Goal: Contribute content: Contribute content

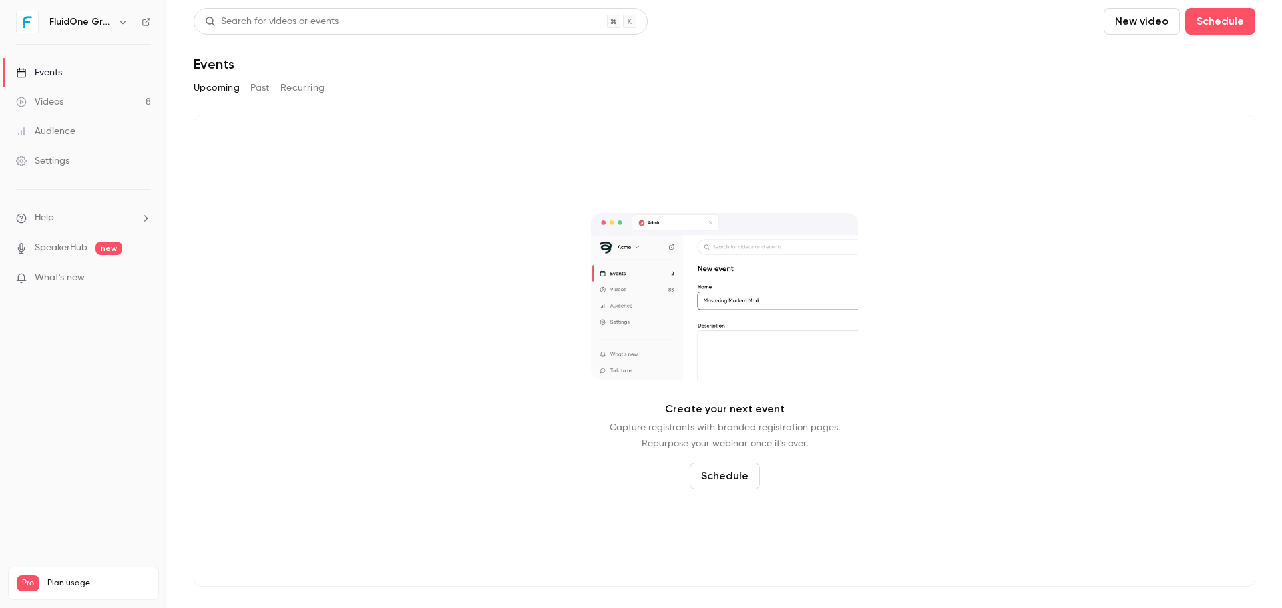
click at [258, 95] on button "Past" at bounding box center [259, 87] width 19 height 21
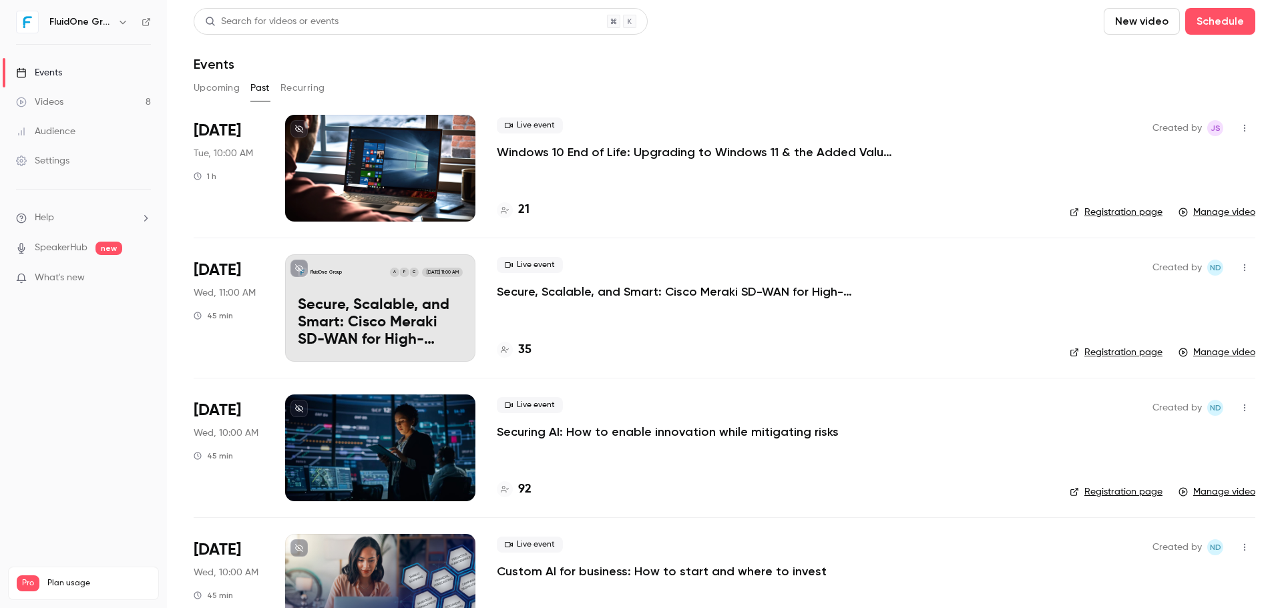
click at [353, 176] on div at bounding box center [380, 168] width 190 height 107
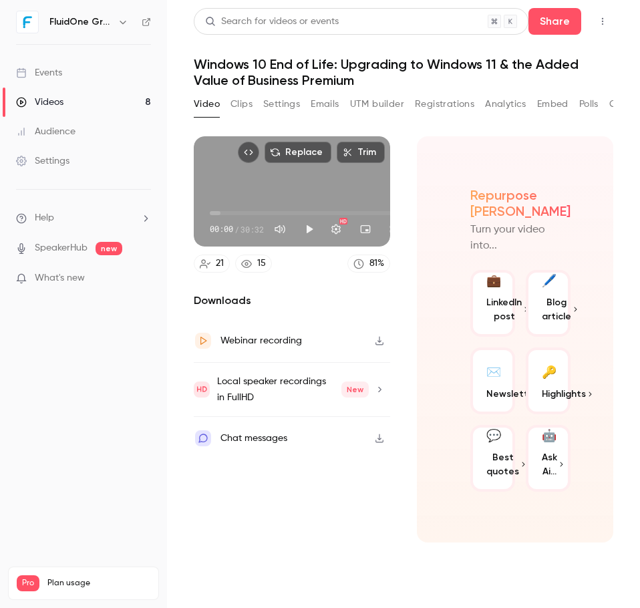
click at [242, 109] on button "Clips" at bounding box center [241, 103] width 22 height 21
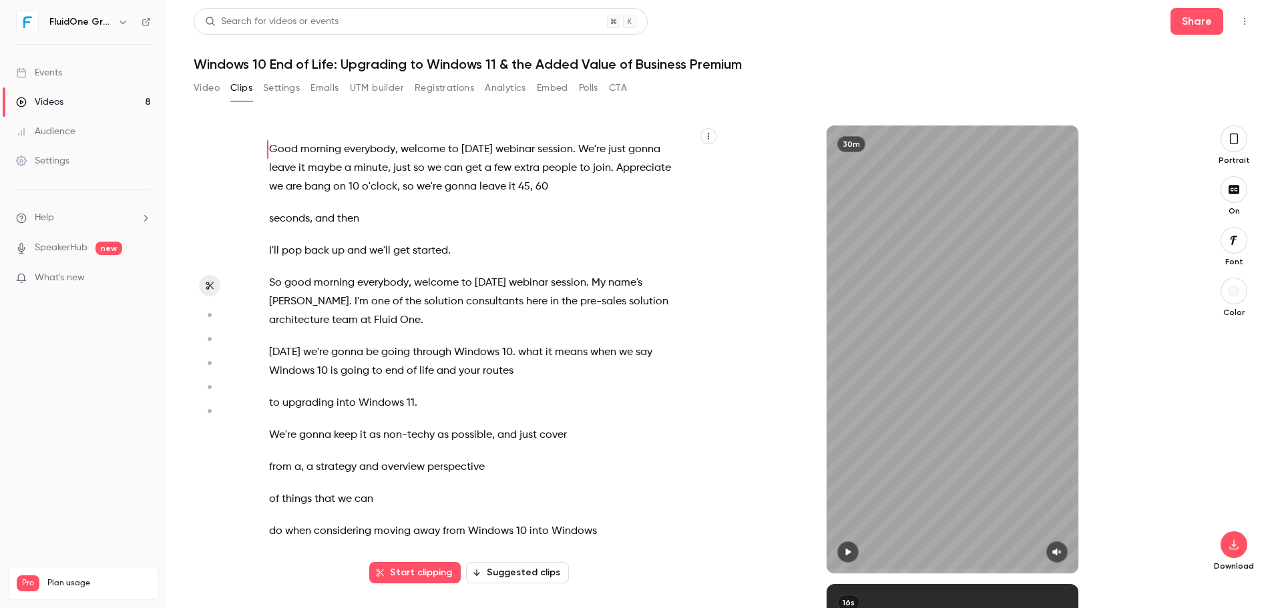
click at [853, 555] on icon "button" at bounding box center [848, 551] width 11 height 9
click at [853, 491] on div "30m" at bounding box center [953, 350] width 252 height 448
click at [925, 505] on div "30m" at bounding box center [953, 350] width 252 height 448
click at [847, 547] on icon "button" at bounding box center [848, 551] width 11 height 9
click at [847, 550] on icon "button" at bounding box center [847, 552] width 5 height 7
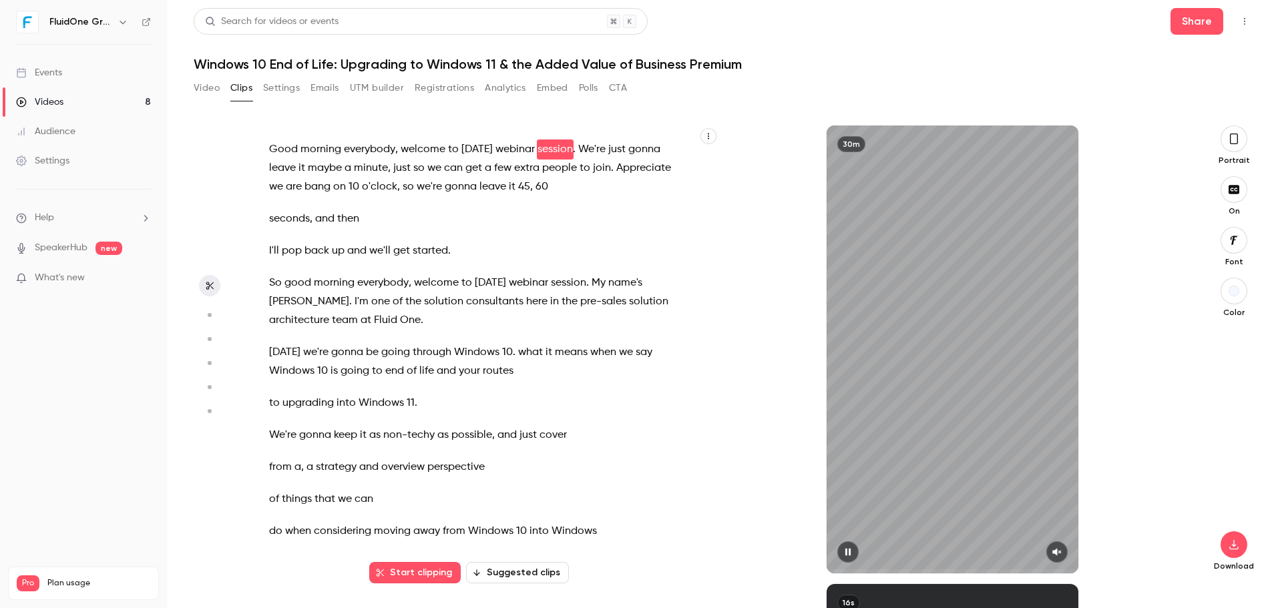
click at [1055, 555] on icon "button" at bounding box center [1057, 551] width 11 height 9
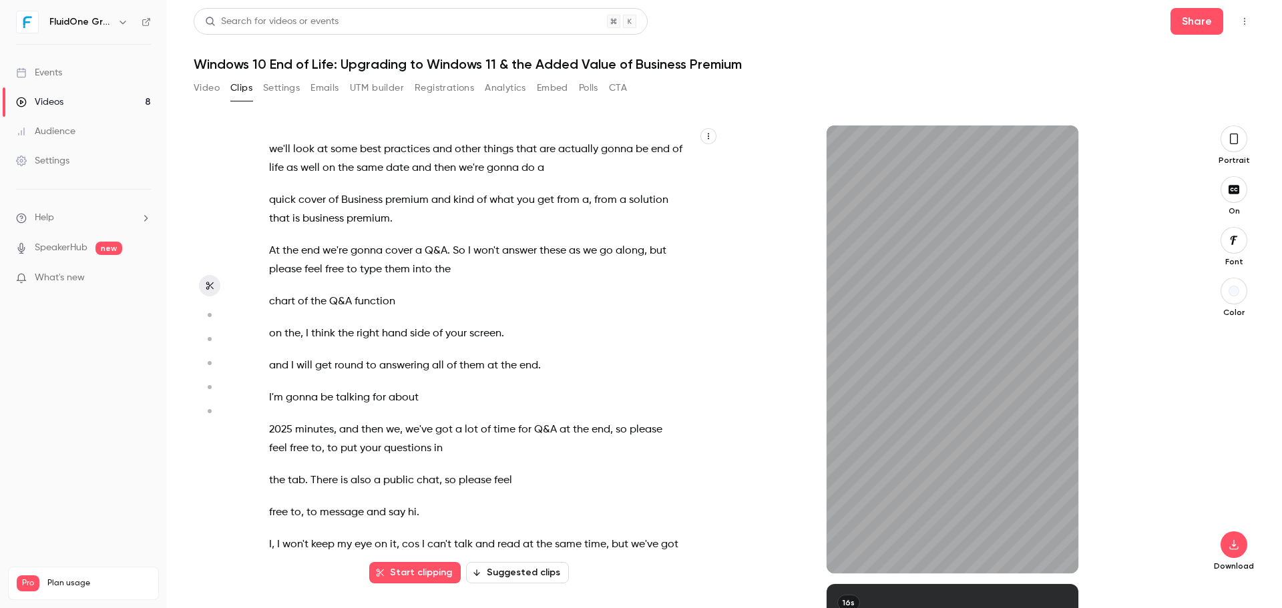
scroll to position [1001, 0]
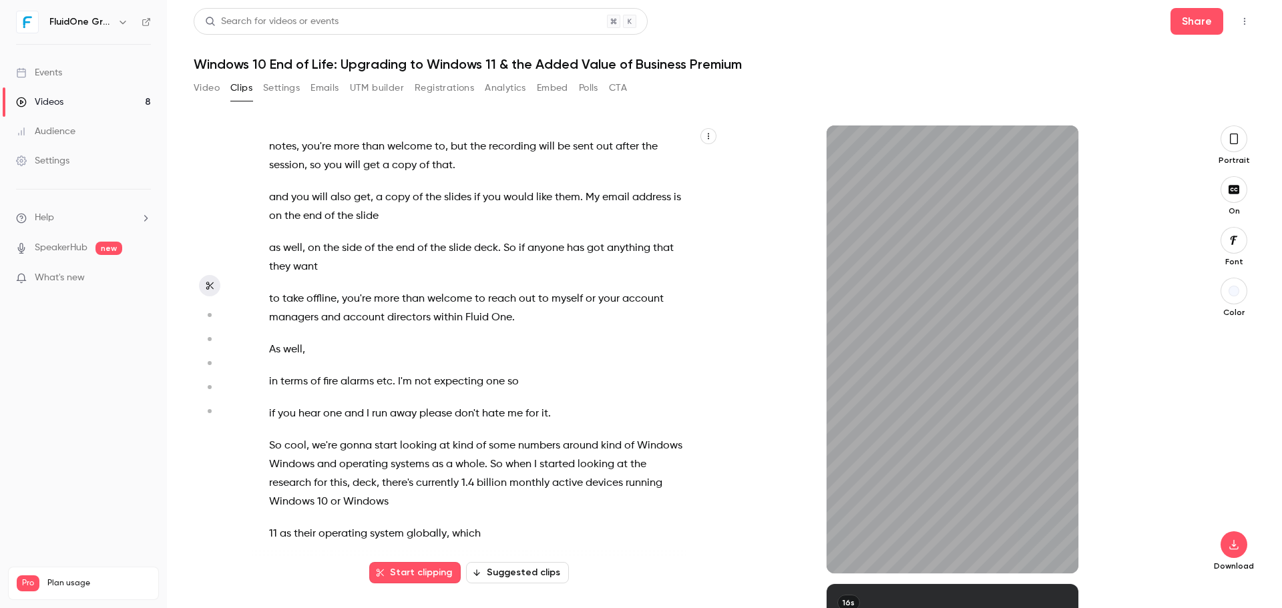
click at [429, 383] on span "not" at bounding box center [423, 382] width 17 height 19
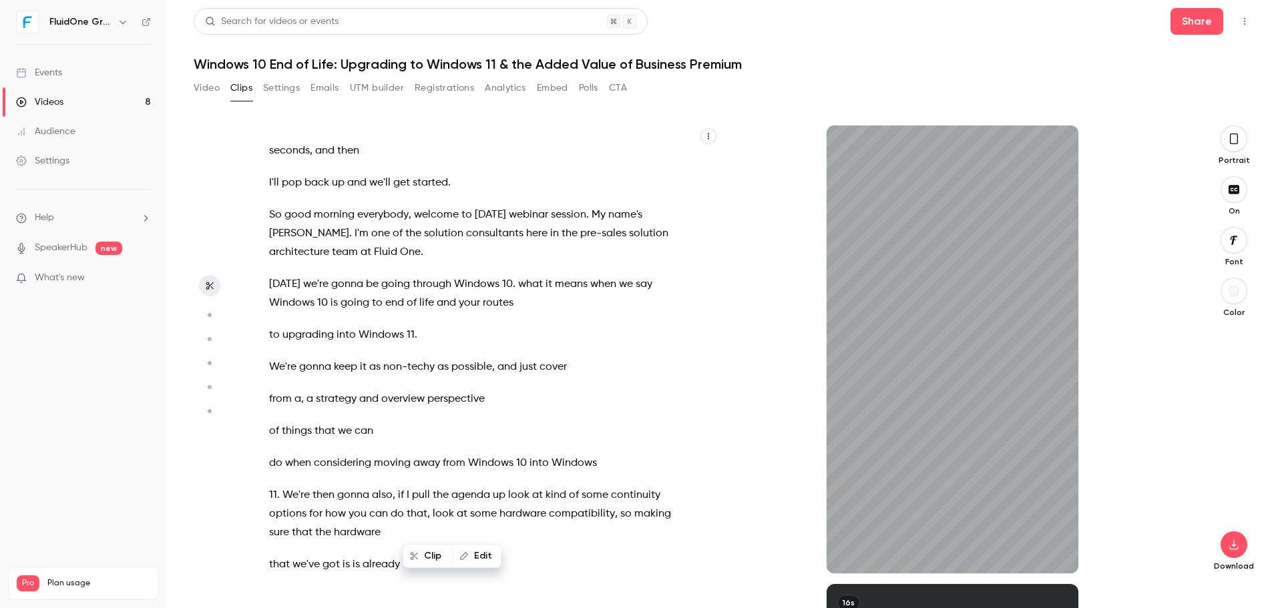
scroll to position [0, 0]
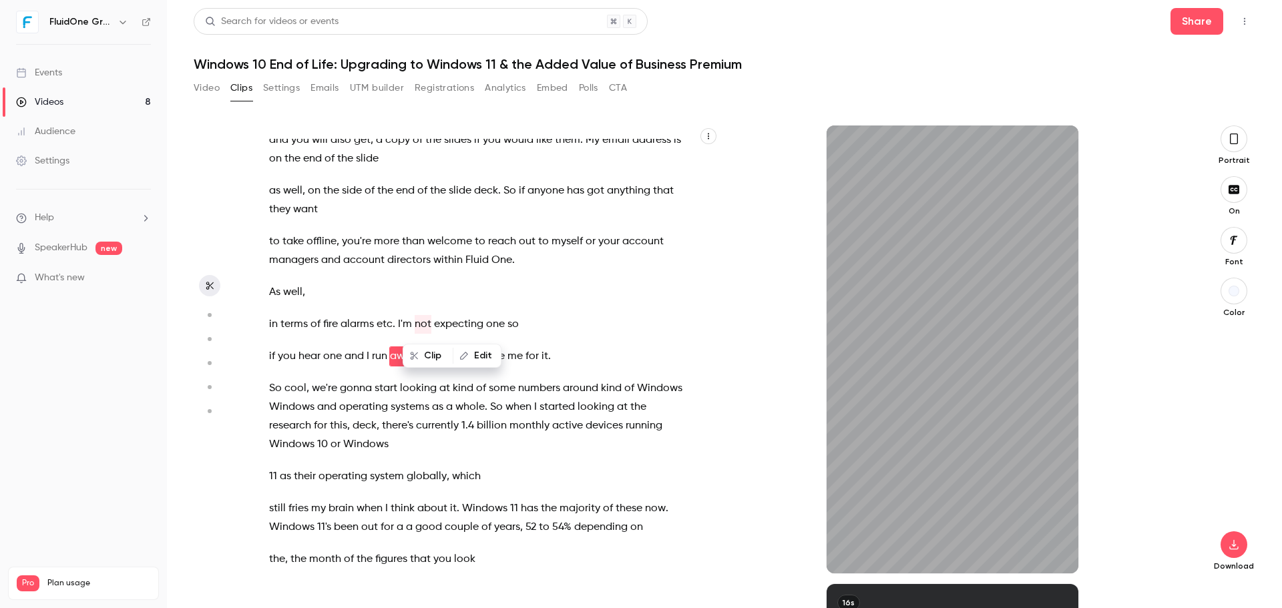
click at [443, 400] on span "as" at bounding box center [437, 407] width 11 height 19
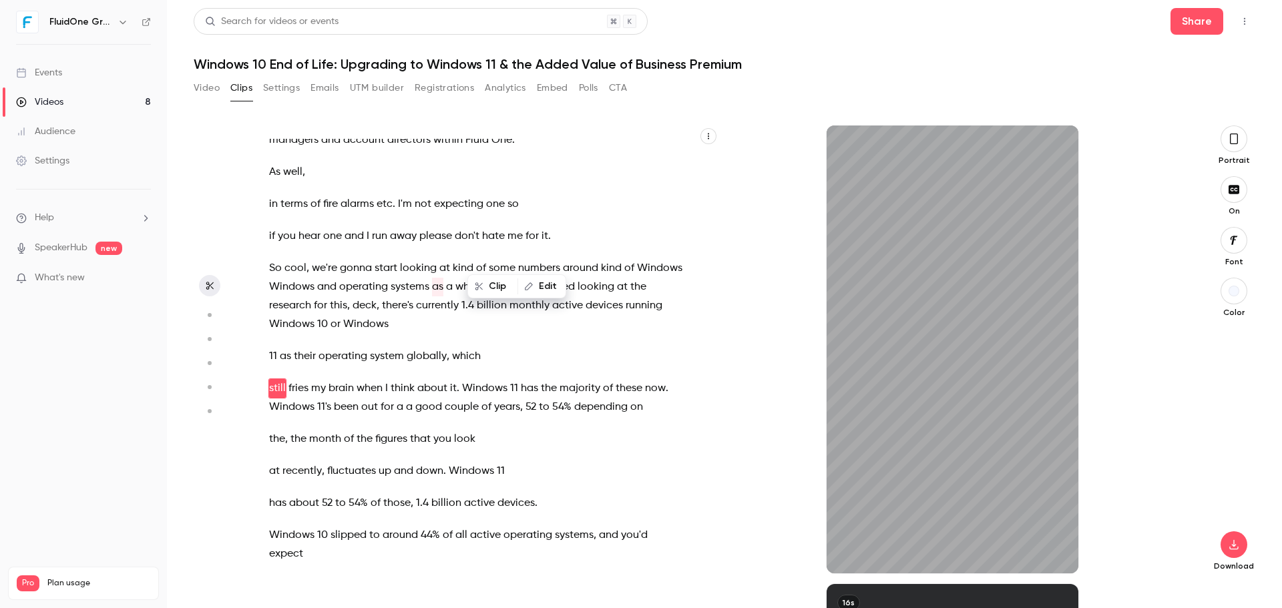
scroll to position [1211, 0]
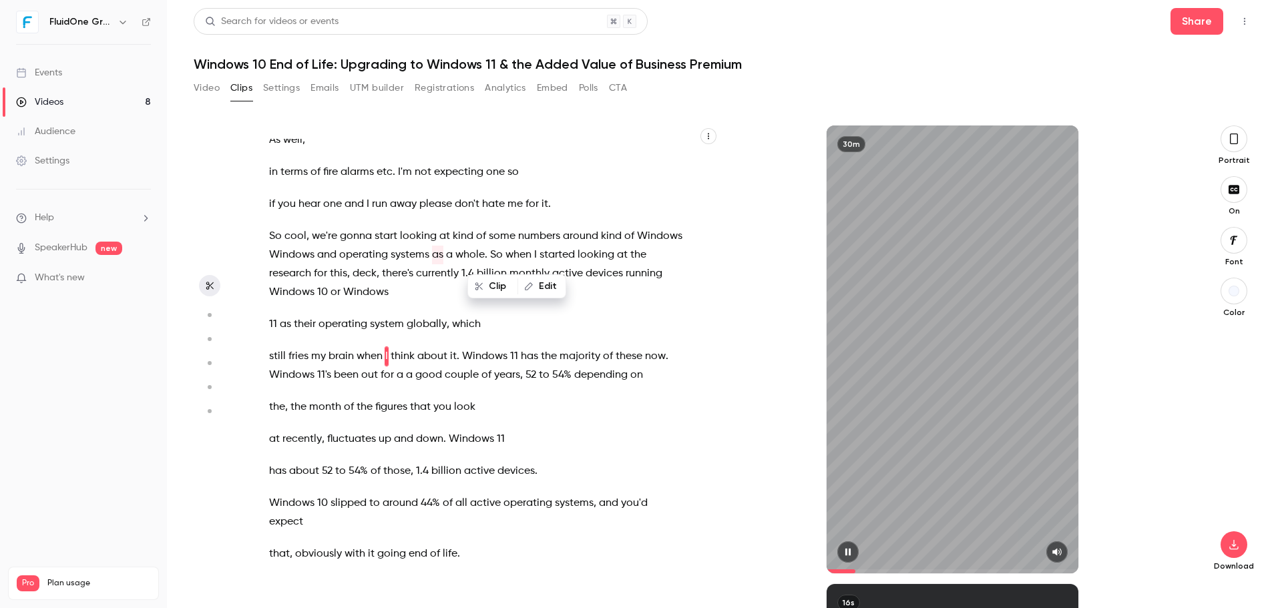
click at [974, 469] on div "30m" at bounding box center [953, 350] width 252 height 448
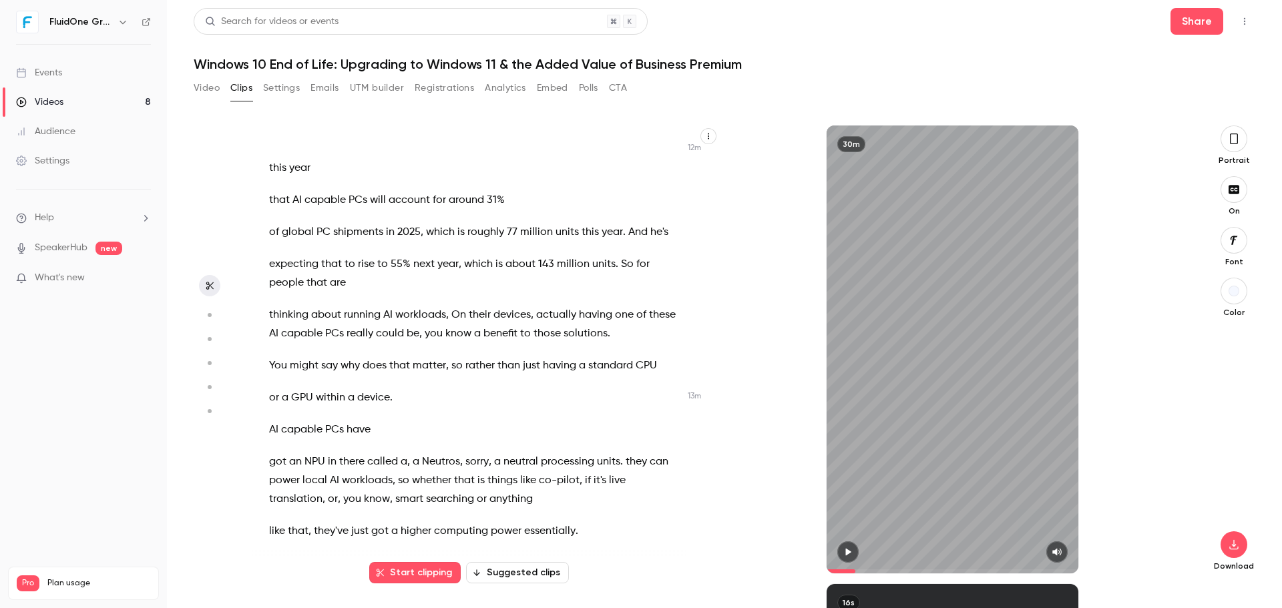
scroll to position [5818, 0]
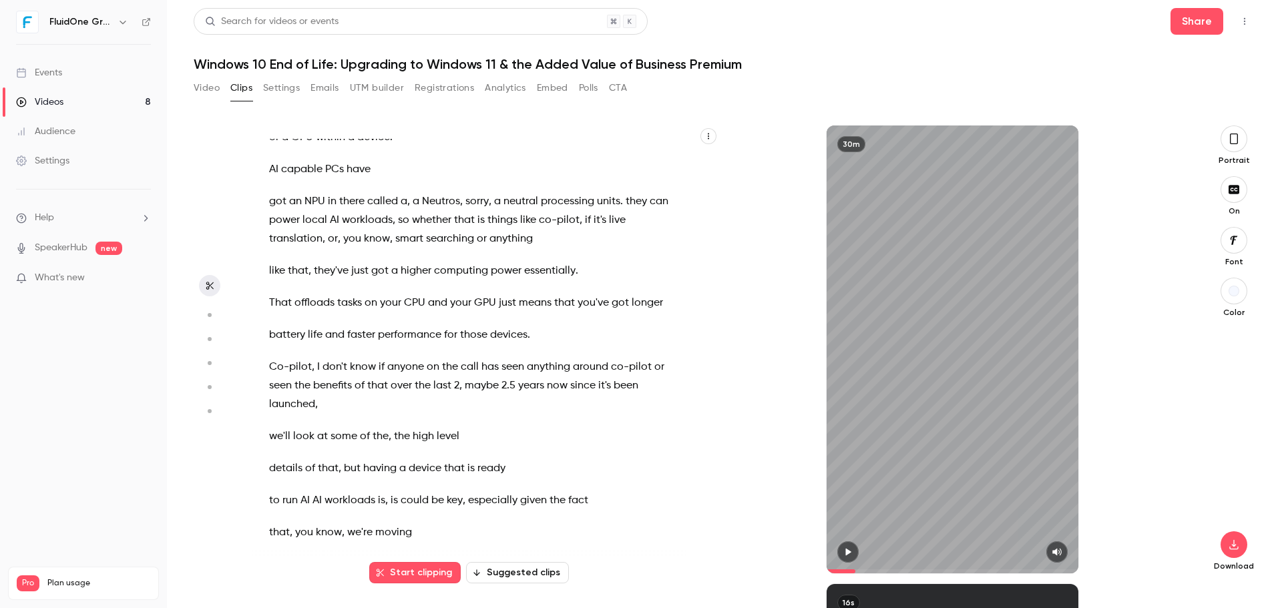
click at [720, 223] on div "30m" at bounding box center [952, 350] width 467 height 448
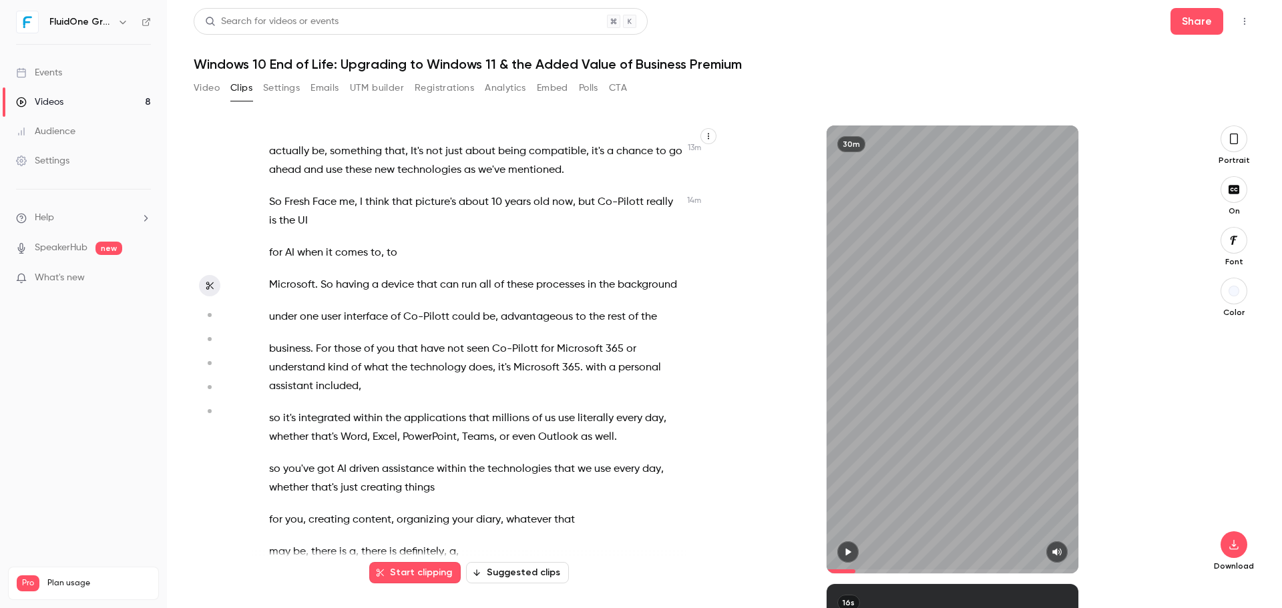
scroll to position [6218, 0]
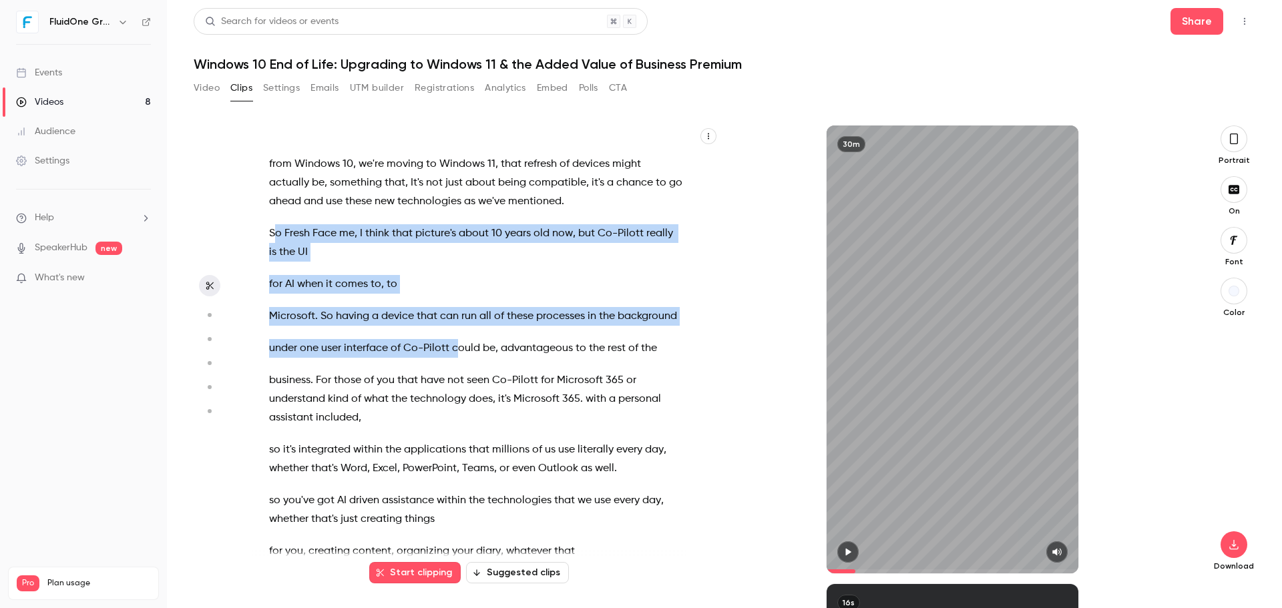
drag, startPoint x: 272, startPoint y: 230, endPoint x: 371, endPoint y: 293, distance: 117.1
click at [454, 352] on div "Good morning everybody , welcome to [DATE] webinar session . We're just gonna l…" at bounding box center [482, 356] width 460 height 435
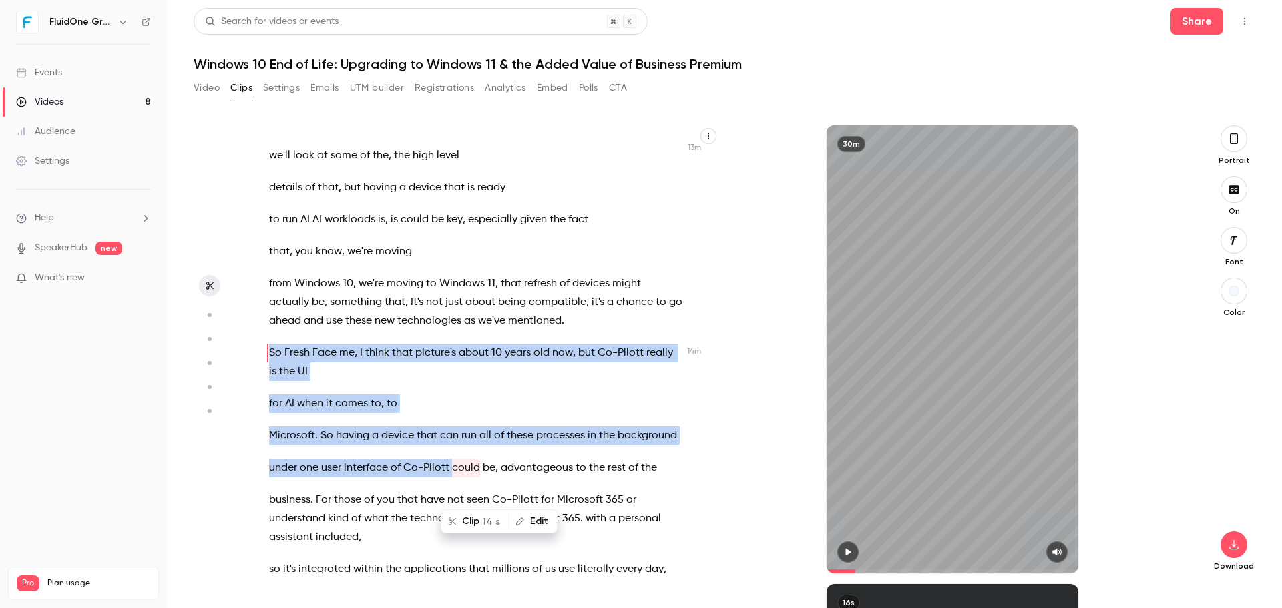
scroll to position [6096, 0]
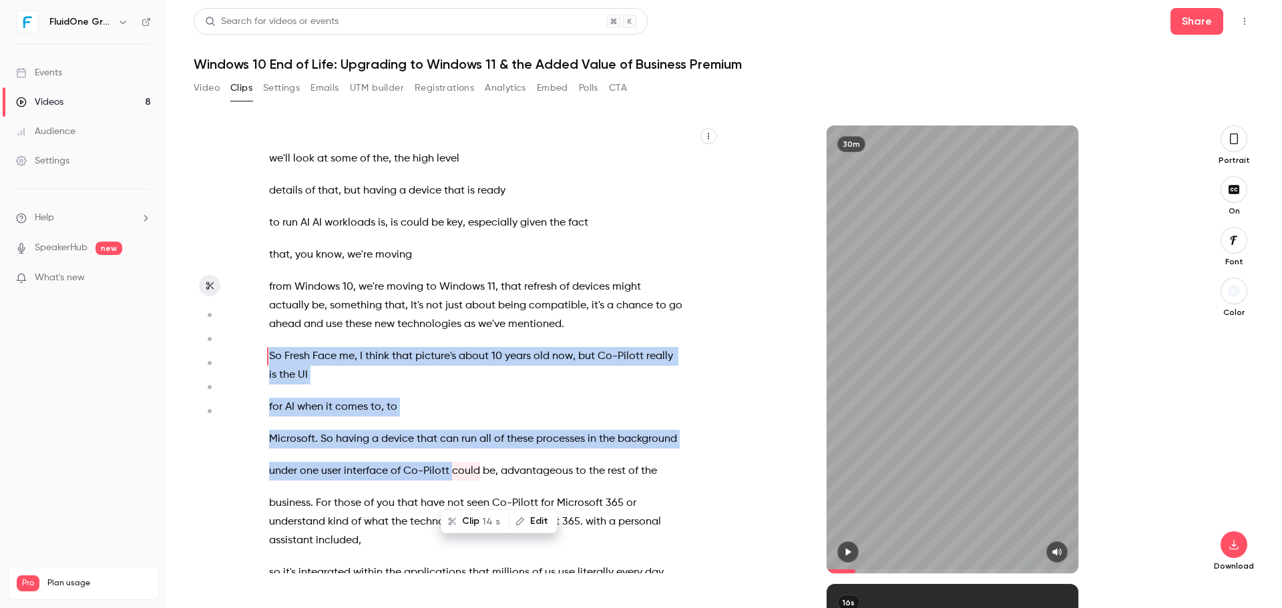
click at [243, 346] on section "Good morning everybody , welcome to [DATE] webinar session . We're just gonna l…" at bounding box center [725, 367] width 1062 height 483
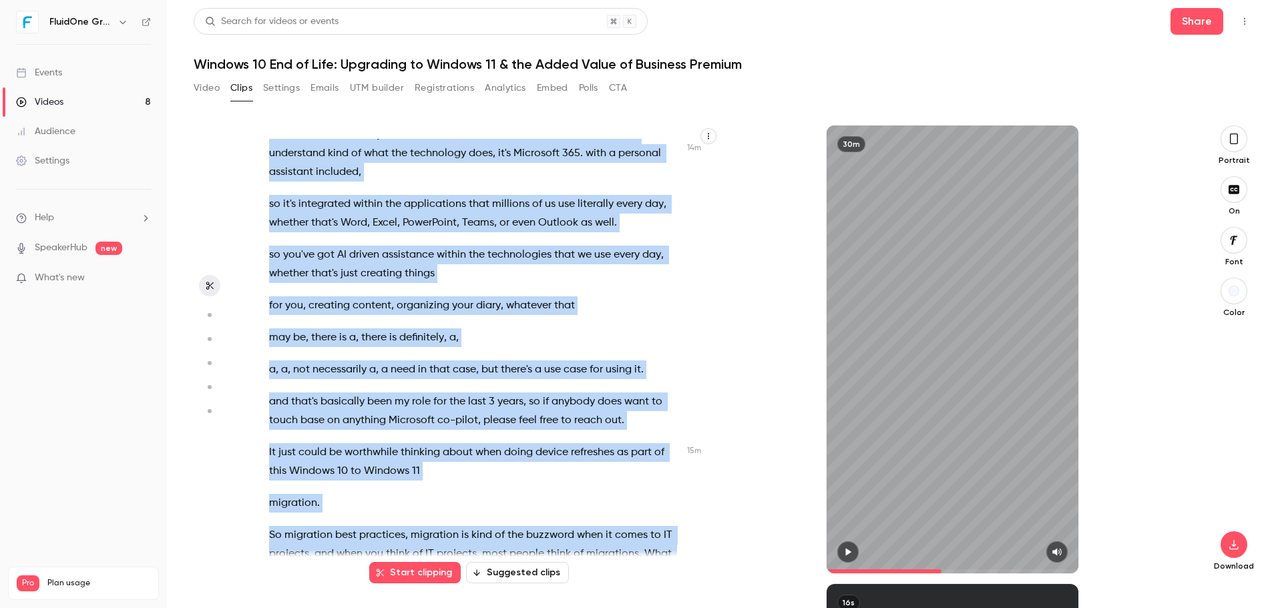
scroll to position [6592, 0]
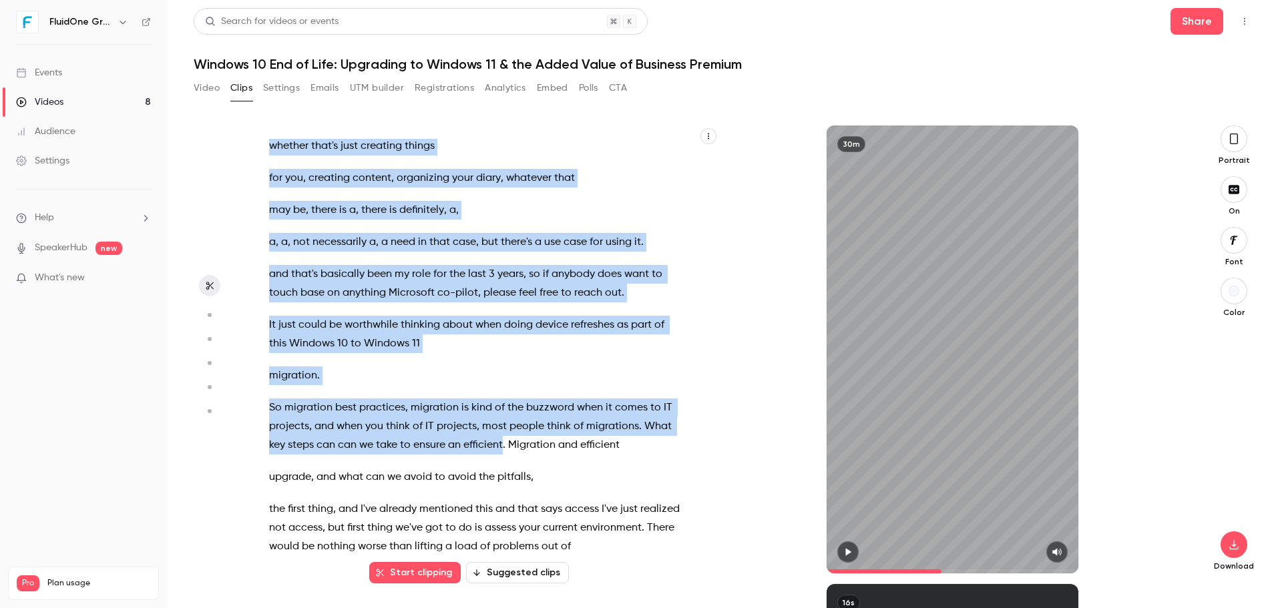
drag, startPoint x: 264, startPoint y: 346, endPoint x: 503, endPoint y: 464, distance: 266.0
click at [503, 464] on div "Good morning everybody , welcome to [DATE] webinar session . We're just gonna l…" at bounding box center [482, 356] width 460 height 435
click at [489, 413] on div "Good morning everybody , welcome to [DATE] webinar session . We're just gonna l…" at bounding box center [482, 356] width 460 height 435
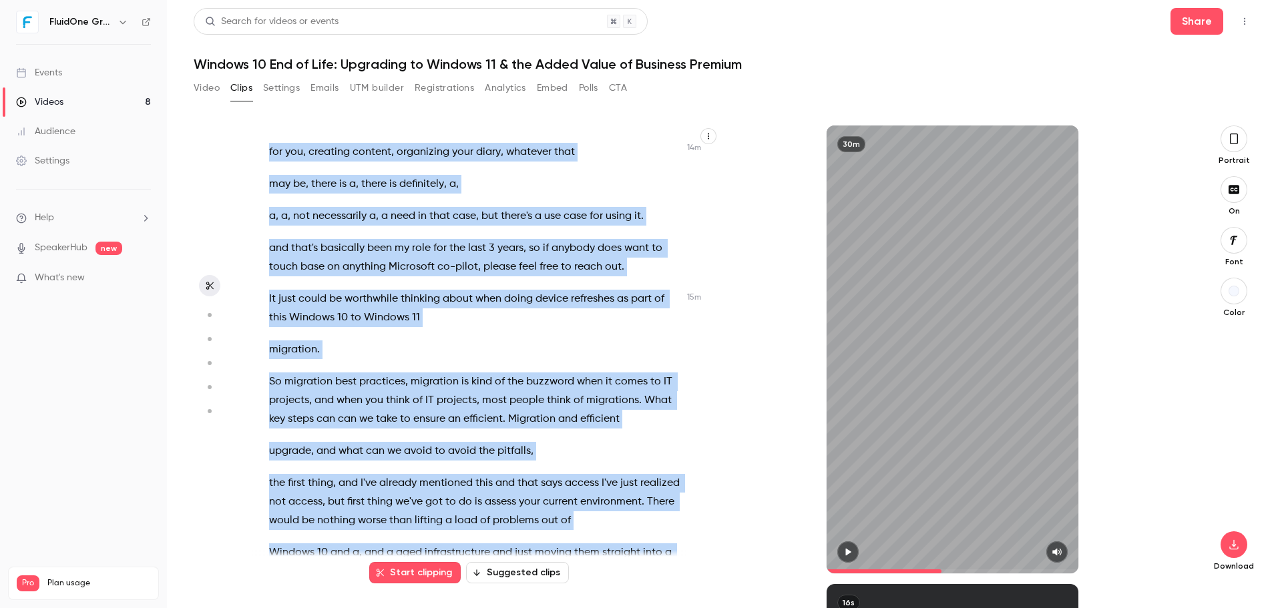
scroll to position [6657, 0]
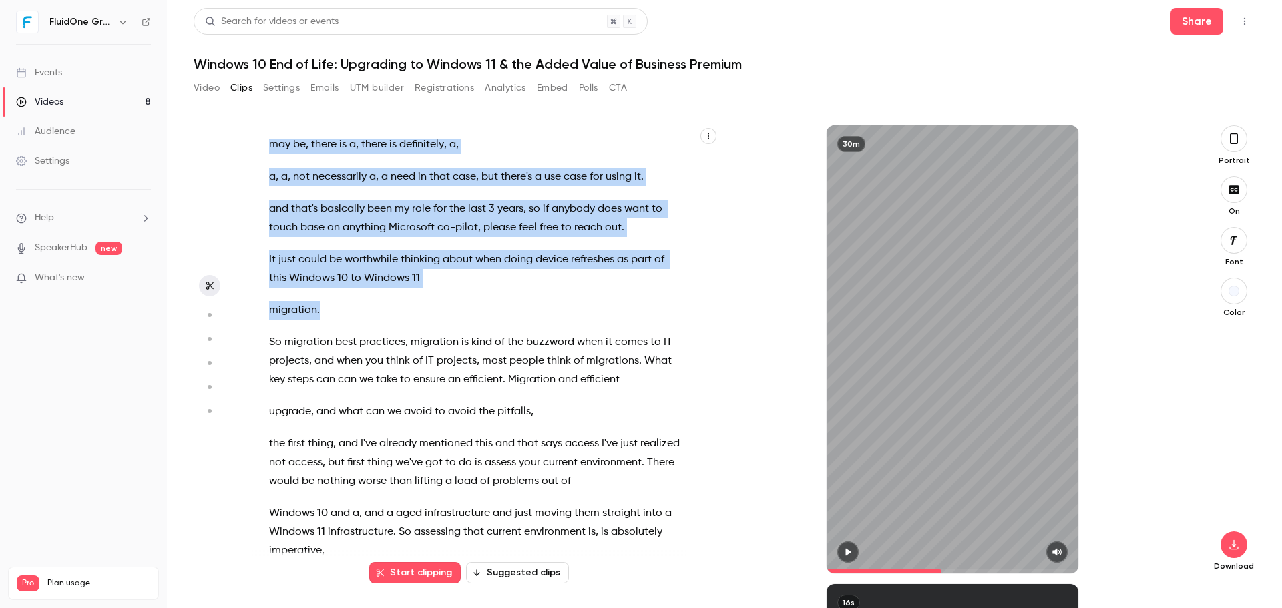
drag, startPoint x: 266, startPoint y: 257, endPoint x: 351, endPoint y: 319, distance: 105.1
click at [351, 319] on div "Good morning everybody , welcome to [DATE] webinar session . We're just gonna l…" at bounding box center [482, 356] width 460 height 435
click at [344, 355] on button "Clip 1 min 8 s" at bounding box center [349, 360] width 86 height 21
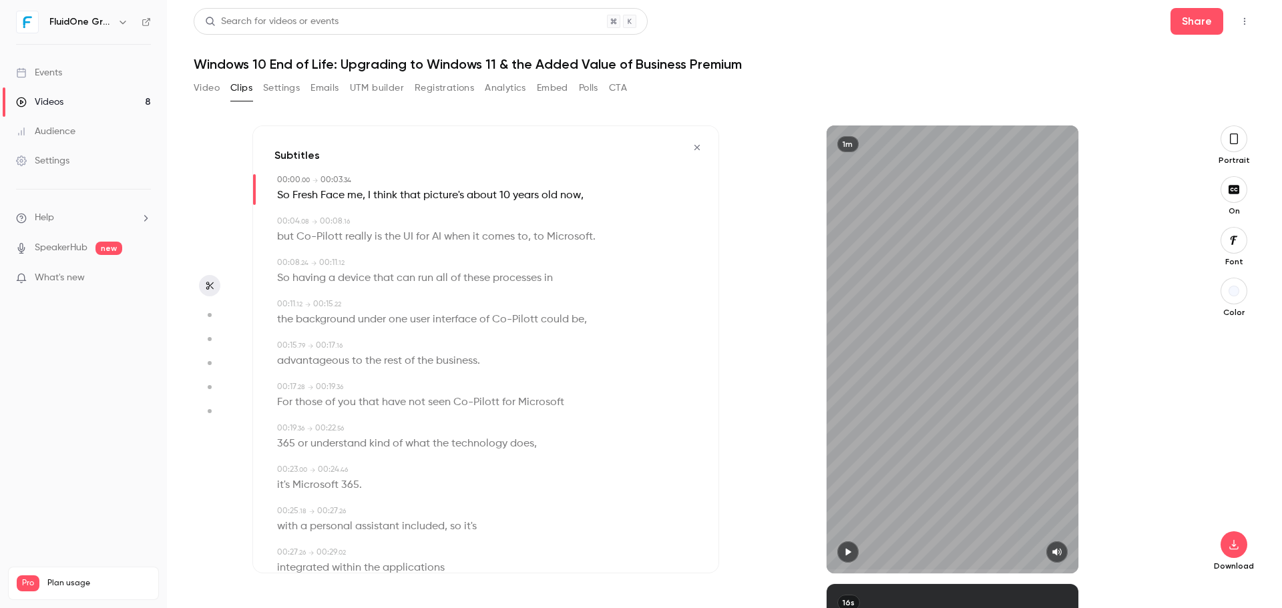
click at [1241, 150] on div "Portrait" at bounding box center [1233, 146] width 43 height 40
click at [1234, 142] on icon "button" at bounding box center [1233, 139] width 11 height 15
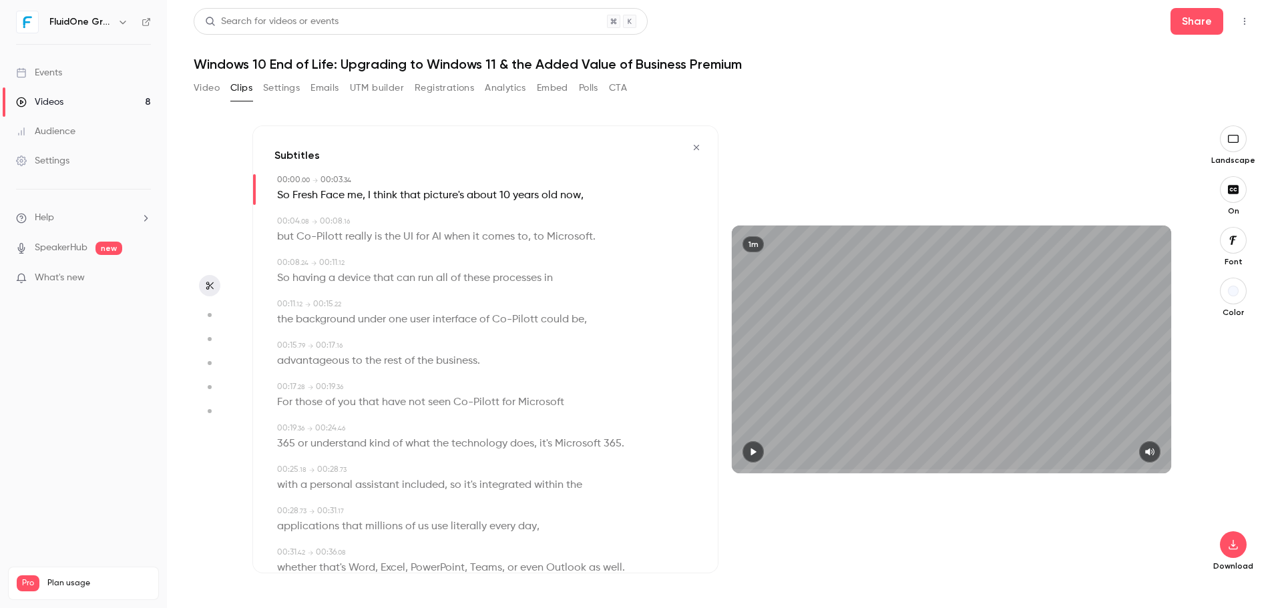
click at [760, 452] on button "button" at bounding box center [752, 451] width 21 height 21
click at [691, 148] on icon "button" at bounding box center [696, 147] width 11 height 9
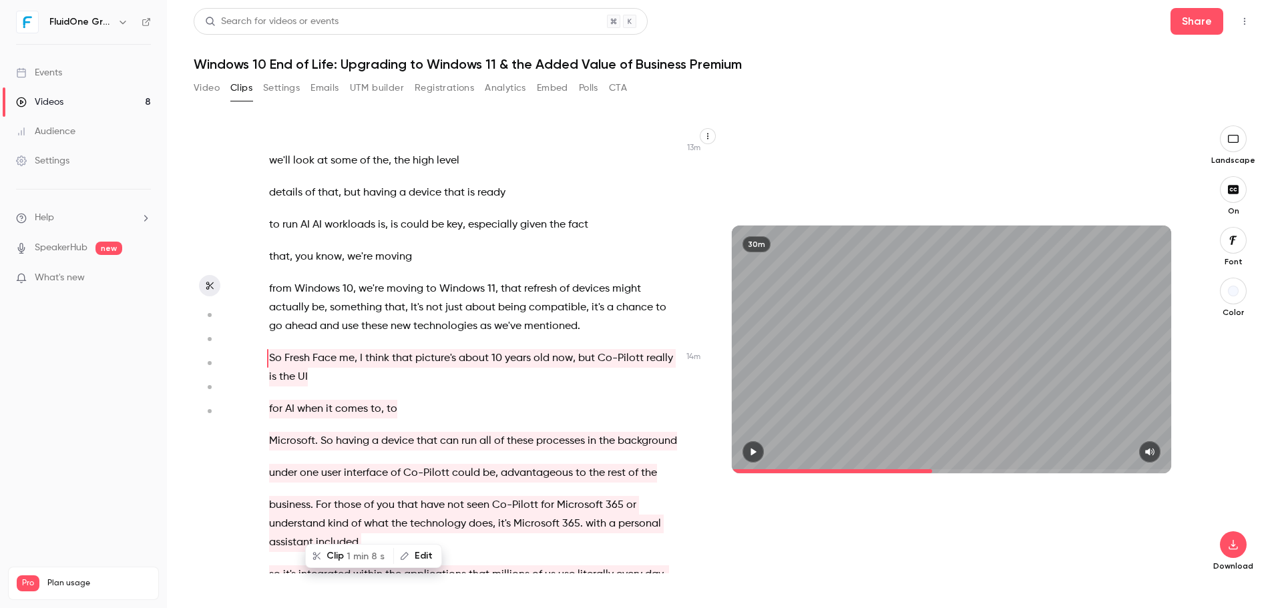
scroll to position [6096, 0]
drag, startPoint x: 596, startPoint y: 357, endPoint x: 612, endPoint y: 379, distance: 27.2
click at [612, 379] on p "So Fresh Face me , I think that picture's about [DEMOGRAPHIC_DATA] now , but Co…" at bounding box center [475, 365] width 413 height 37
click at [594, 379] on p "So Fresh Face me , I think that picture's about [DEMOGRAPHIC_DATA] now , but Co…" at bounding box center [475, 365] width 413 height 37
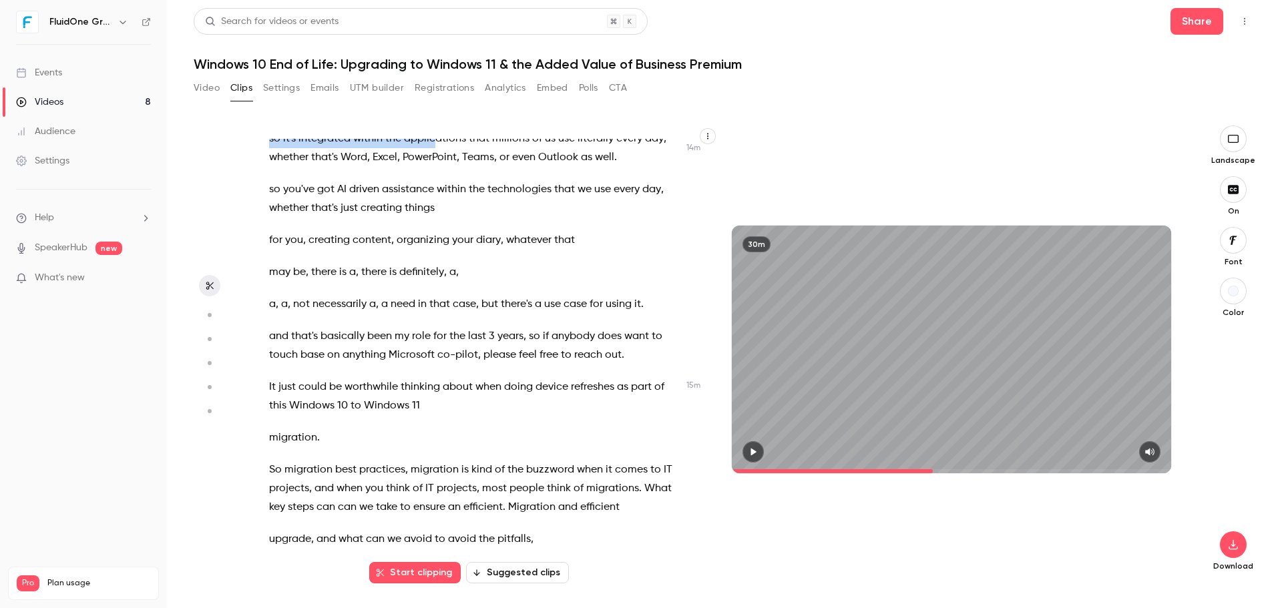
scroll to position [6483, 0]
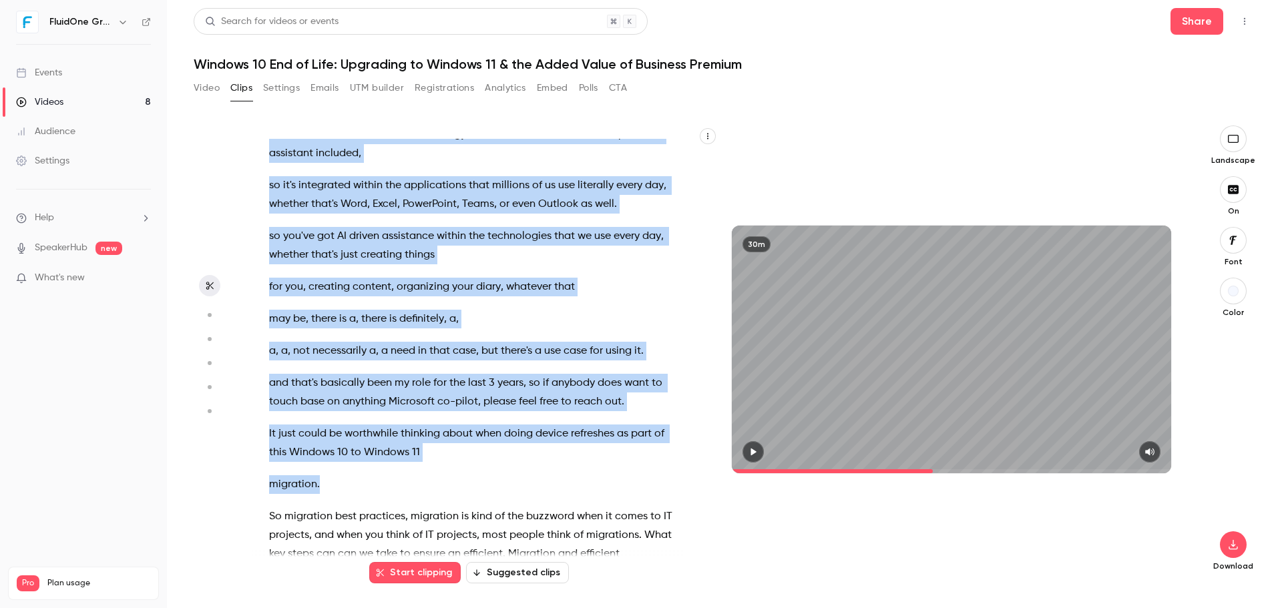
drag, startPoint x: 598, startPoint y: 355, endPoint x: 379, endPoint y: 495, distance: 260.0
click at [379, 495] on div "Good morning everybody , welcome to [DATE] webinar session . We're just gonna l…" at bounding box center [481, 356] width 459 height 435
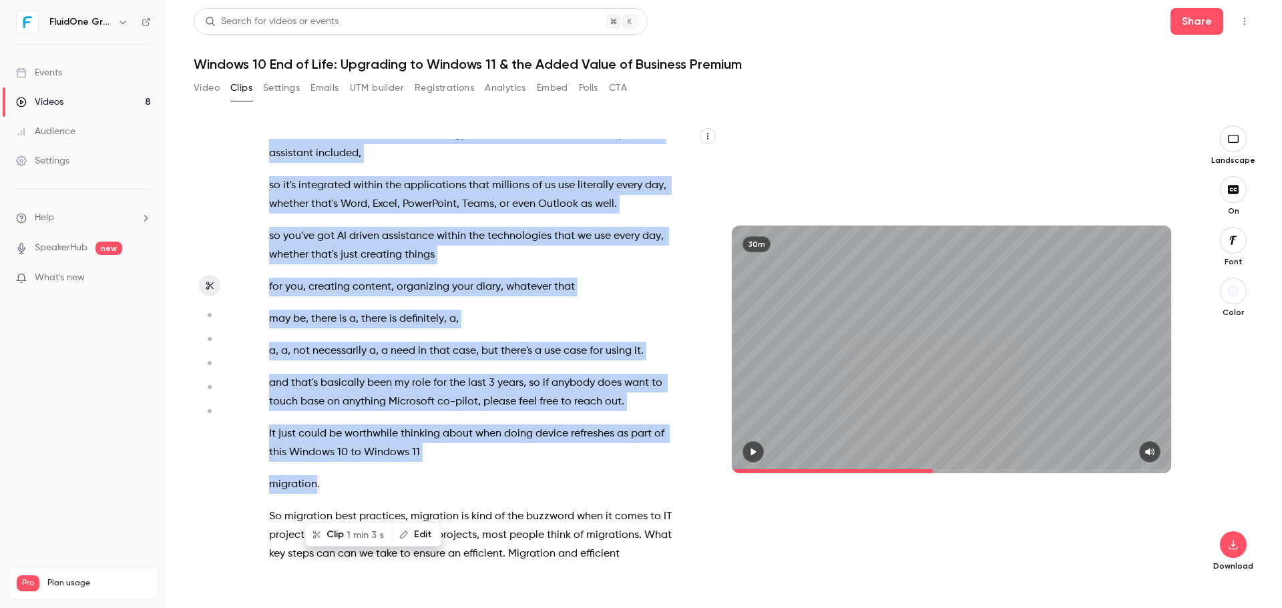
click at [325, 533] on button "Clip 1 min 3 s" at bounding box center [348, 534] width 85 height 21
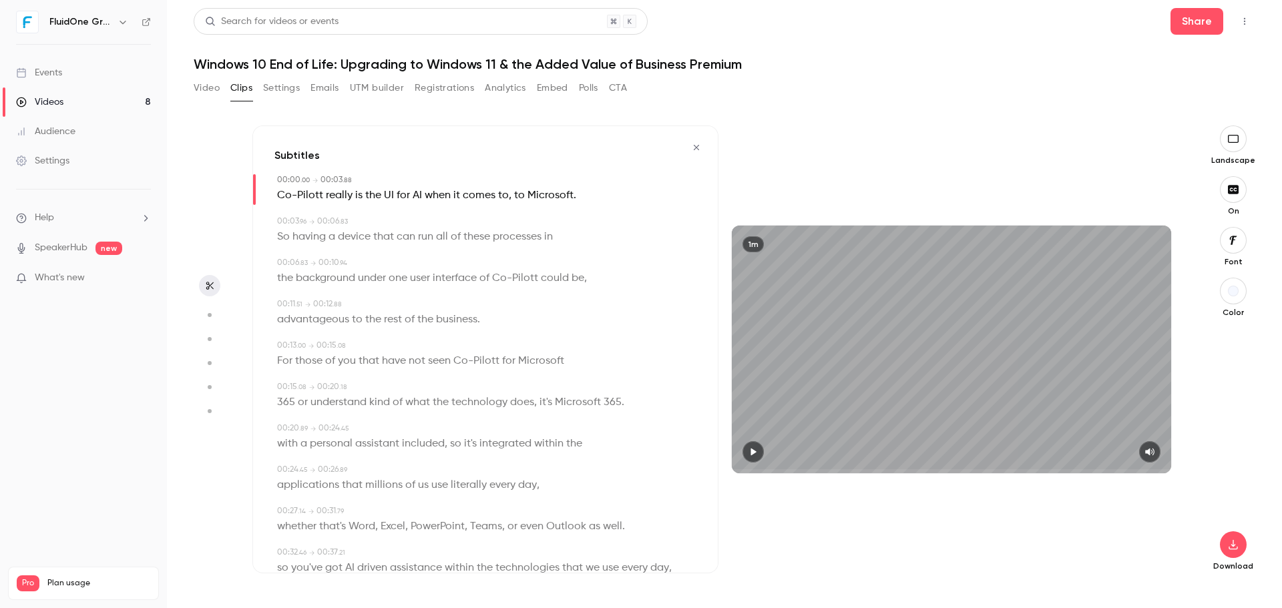
click at [750, 449] on icon "button" at bounding box center [753, 451] width 11 height 9
click at [748, 449] on icon "button" at bounding box center [753, 451] width 11 height 9
click at [520, 197] on span "to" at bounding box center [519, 195] width 11 height 19
type input "*"
click at [507, 216] on button "Edit" at bounding box center [512, 220] width 46 height 21
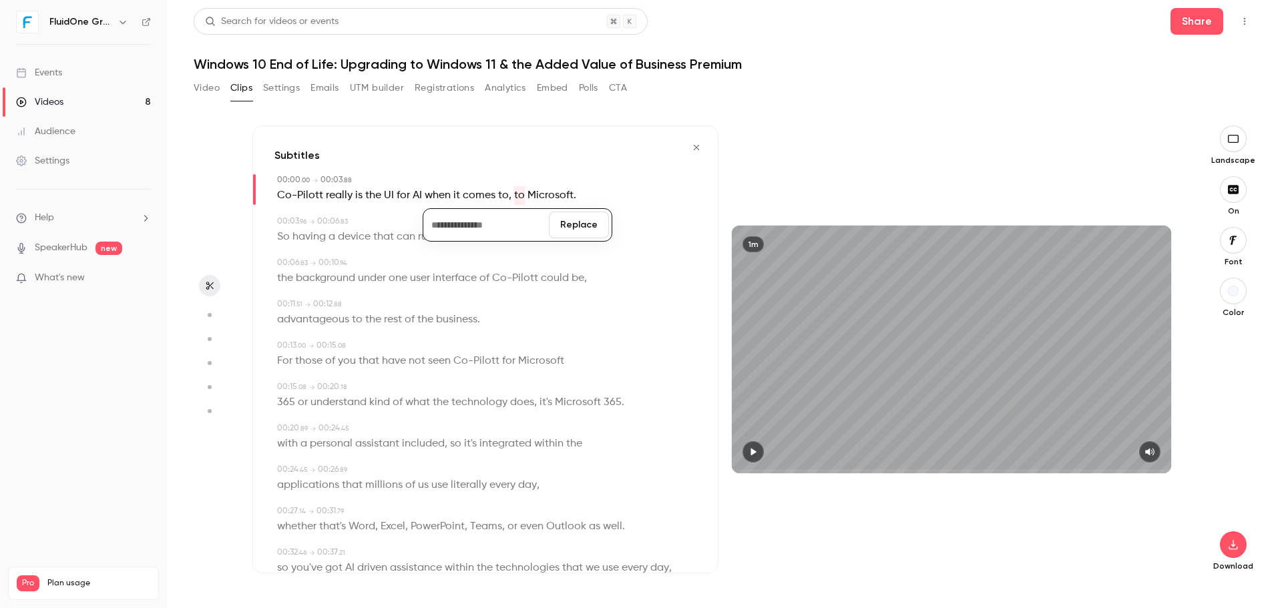
click at [565, 218] on button "Replace" at bounding box center [579, 225] width 60 height 27
click at [504, 198] on span "to" at bounding box center [503, 195] width 11 height 19
drag, startPoint x: 509, startPoint y: 198, endPoint x: 502, endPoint y: 204, distance: 9.5
click at [507, 199] on div "Edit Co-Pilott really is the UI for AI when it comes to , Microsoft ." at bounding box center [486, 195] width 419 height 19
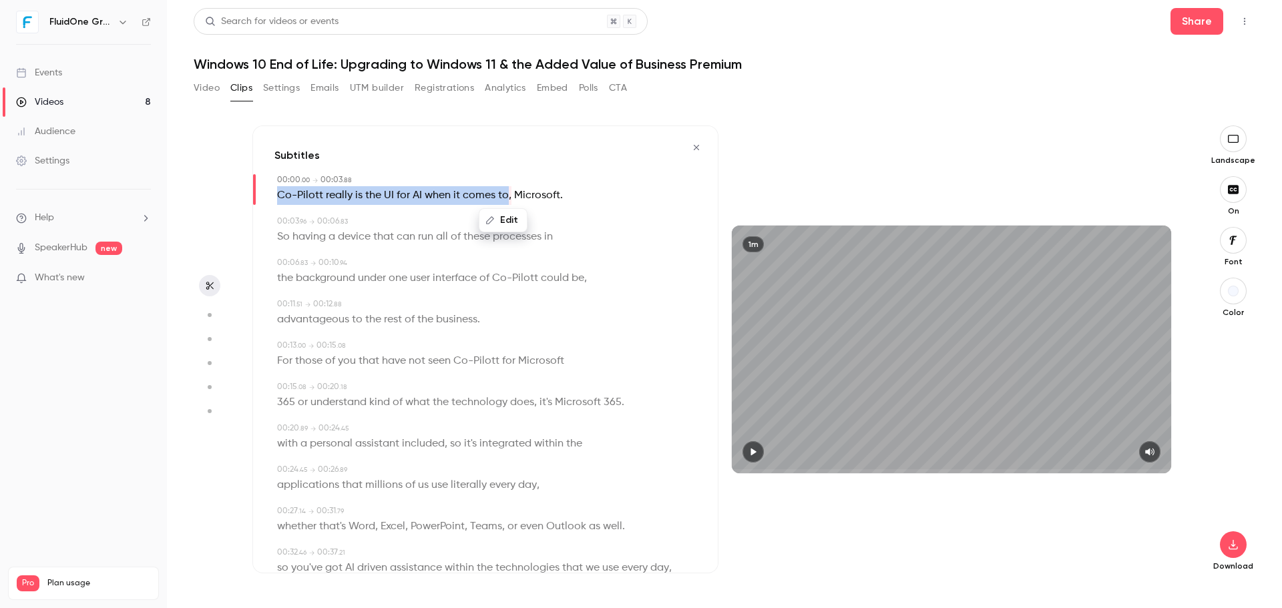
click at [509, 221] on button "Edit" at bounding box center [503, 220] width 46 height 21
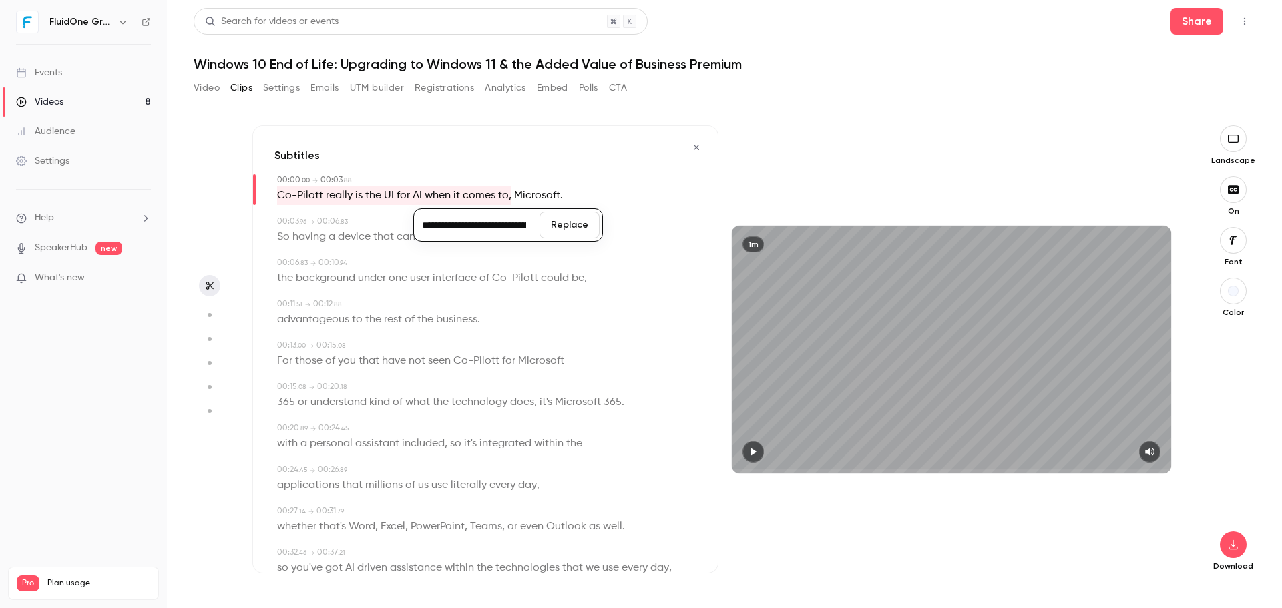
scroll to position [67, 0]
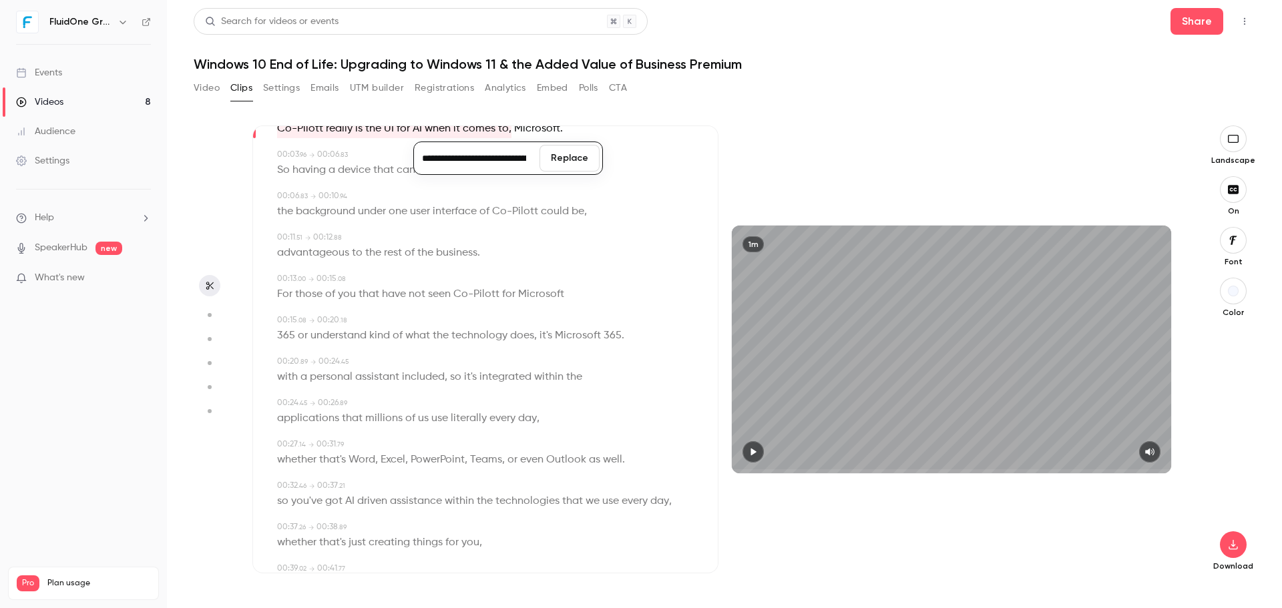
click at [517, 154] on input "**********" at bounding box center [477, 158] width 120 height 27
click at [598, 198] on div "00:06 . 83 → 00:10 . 94" at bounding box center [486, 196] width 419 height 12
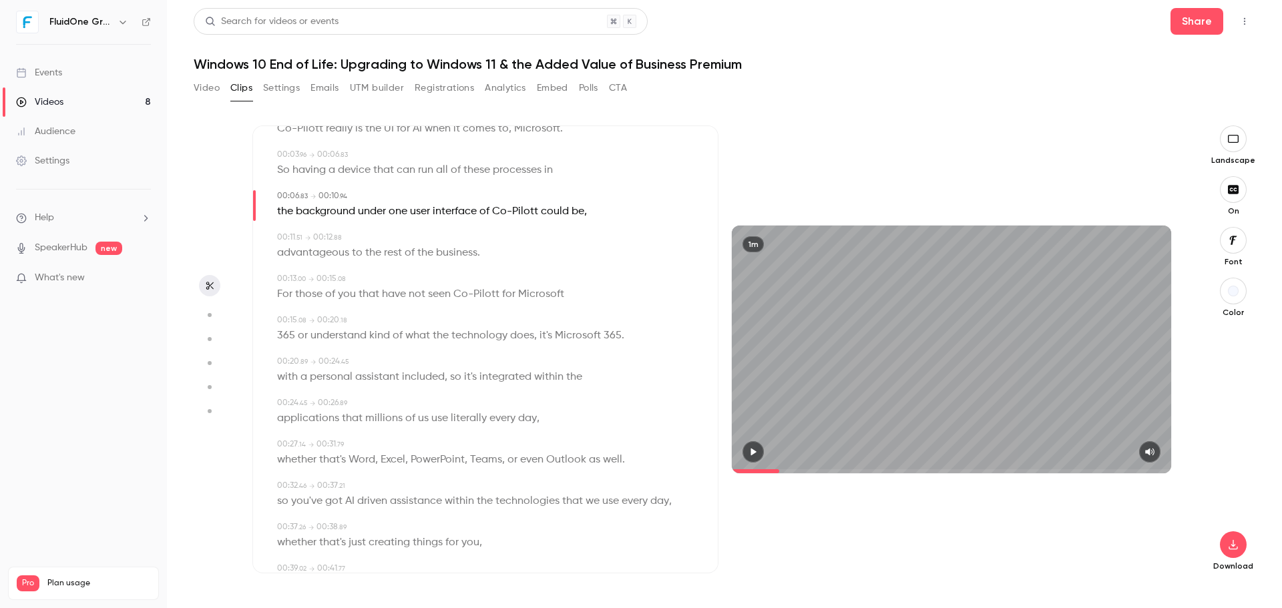
click at [509, 132] on span "," at bounding box center [510, 129] width 3 height 19
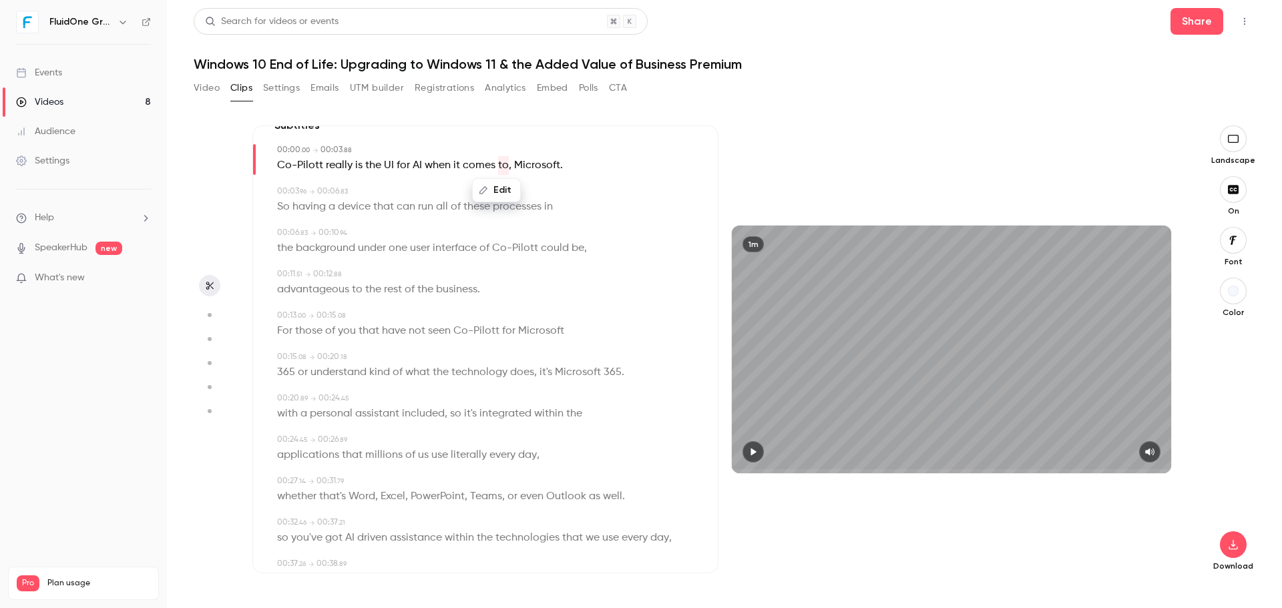
scroll to position [0, 0]
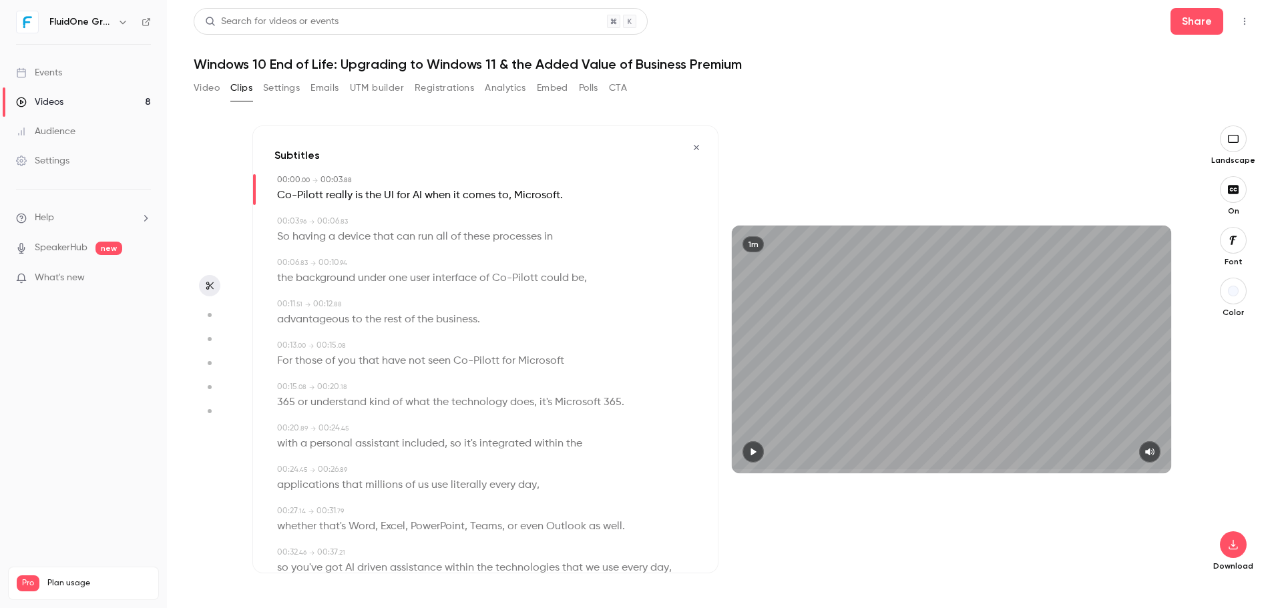
click at [584, 226] on div "00:03 . 96 → 00:06 . 83" at bounding box center [486, 222] width 419 height 12
drag, startPoint x: 499, startPoint y: 186, endPoint x: 509, endPoint y: 199, distance: 15.8
click at [509, 199] on p "Co-Pilott really is the UI for AI when it comes to , Microsoft ." at bounding box center [420, 195] width 286 height 19
type input "*"
click at [506, 216] on button "Edit" at bounding box center [503, 220] width 46 height 21
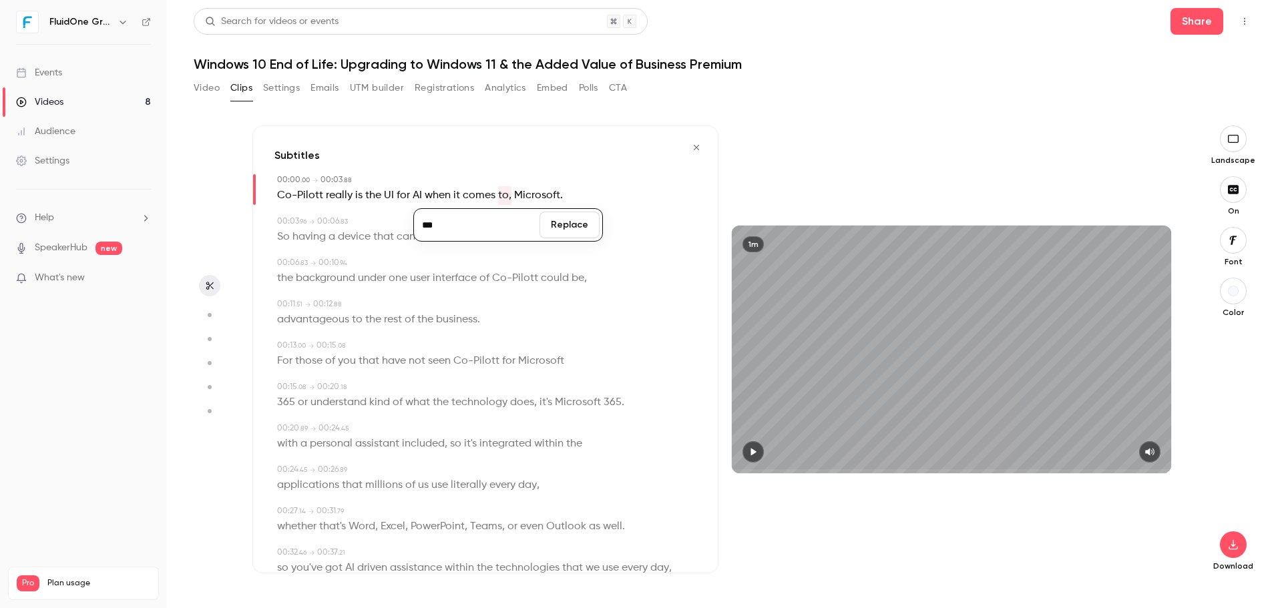
click at [503, 221] on input "***" at bounding box center [477, 225] width 120 height 27
type input "**"
click at [587, 222] on button "Replace" at bounding box center [569, 225] width 60 height 27
click at [521, 272] on span "Co-Pilott" at bounding box center [515, 278] width 46 height 19
type input "***"
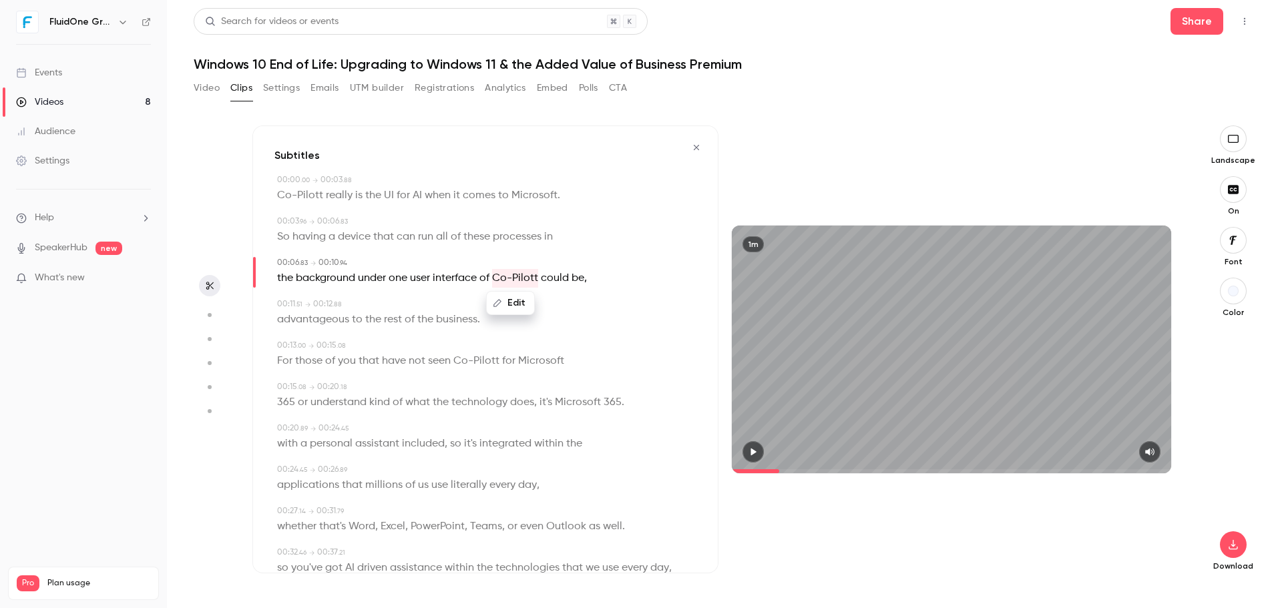
click at [523, 300] on button "Edit" at bounding box center [510, 302] width 46 height 21
click at [482, 305] on input "*********" at bounding box center [485, 307] width 120 height 27
type input "********"
click at [588, 316] on button "Replace" at bounding box center [577, 307] width 60 height 27
type input "***"
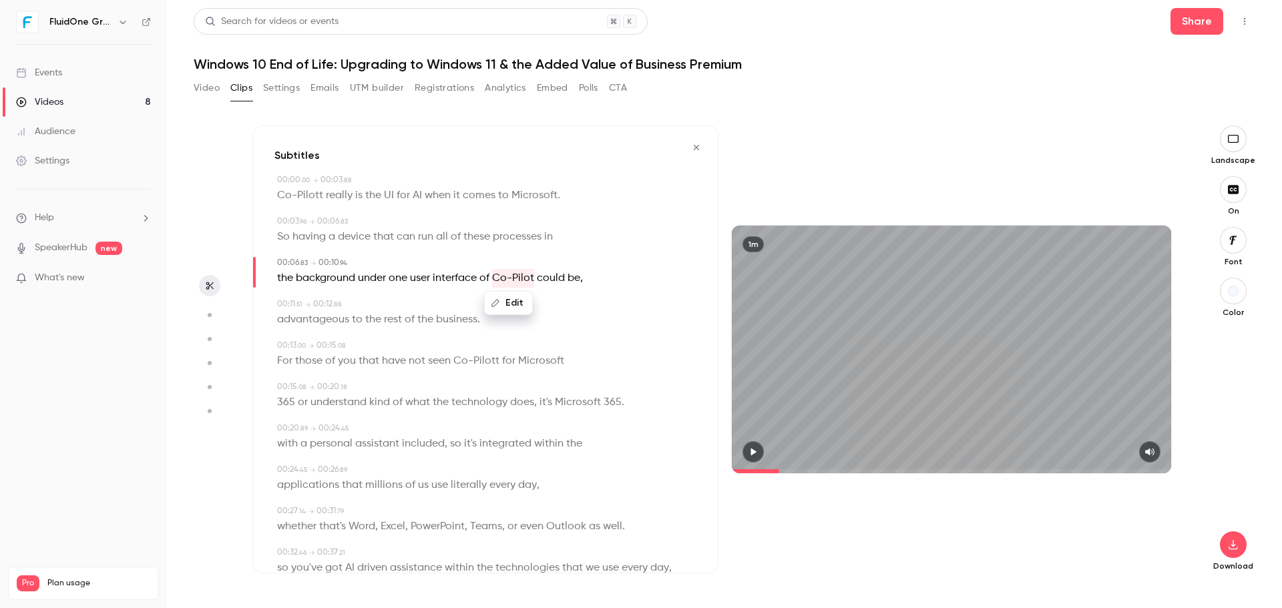
click at [578, 280] on span "be" at bounding box center [573, 278] width 13 height 19
click at [580, 300] on button "Edit" at bounding box center [568, 302] width 46 height 21
click at [503, 309] on input "**" at bounding box center [543, 307] width 120 height 27
click at [600, 251] on div "00:00 . 00 → 00:03 . 88 Co-Pilott really is the UI for AI when it comes to Micr…" at bounding box center [485, 588] width 422 height 828
drag, startPoint x: 598, startPoint y: 276, endPoint x: 575, endPoint y: 278, distance: 23.4
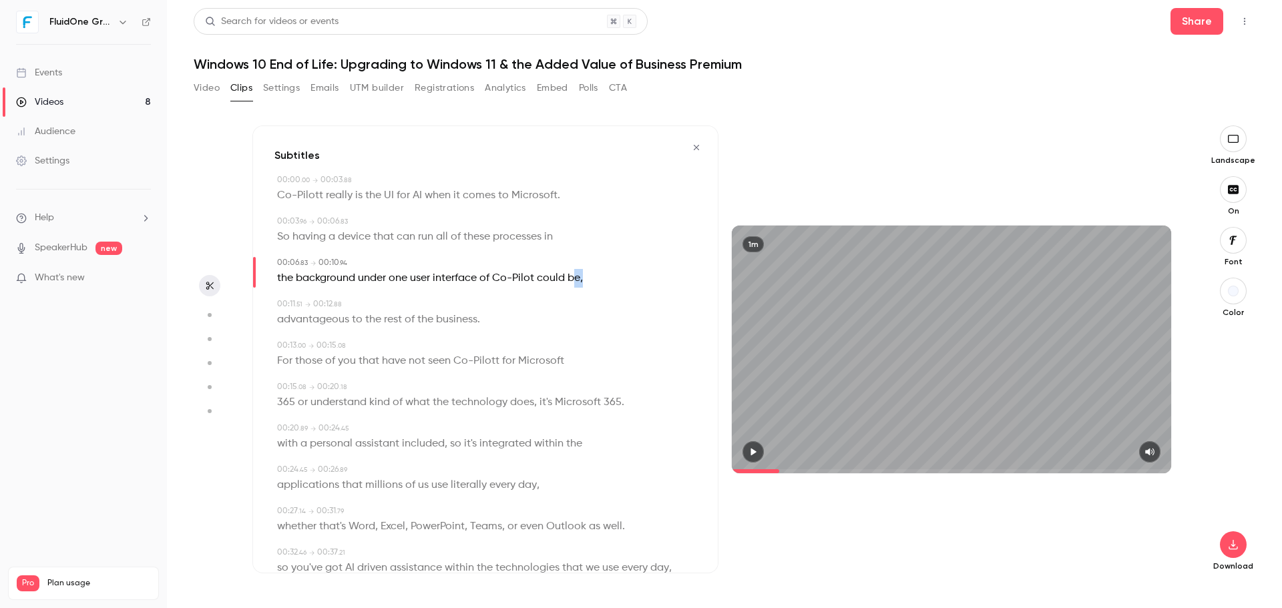
click at [575, 278] on div "the background under one user interface of Co-Pilot could be ," at bounding box center [486, 278] width 419 height 19
click at [578, 295] on button "Edit" at bounding box center [576, 302] width 46 height 21
click at [555, 296] on input "***" at bounding box center [551, 307] width 120 height 27
type input "**"
click at [642, 310] on button "Replace" at bounding box center [644, 307] width 60 height 27
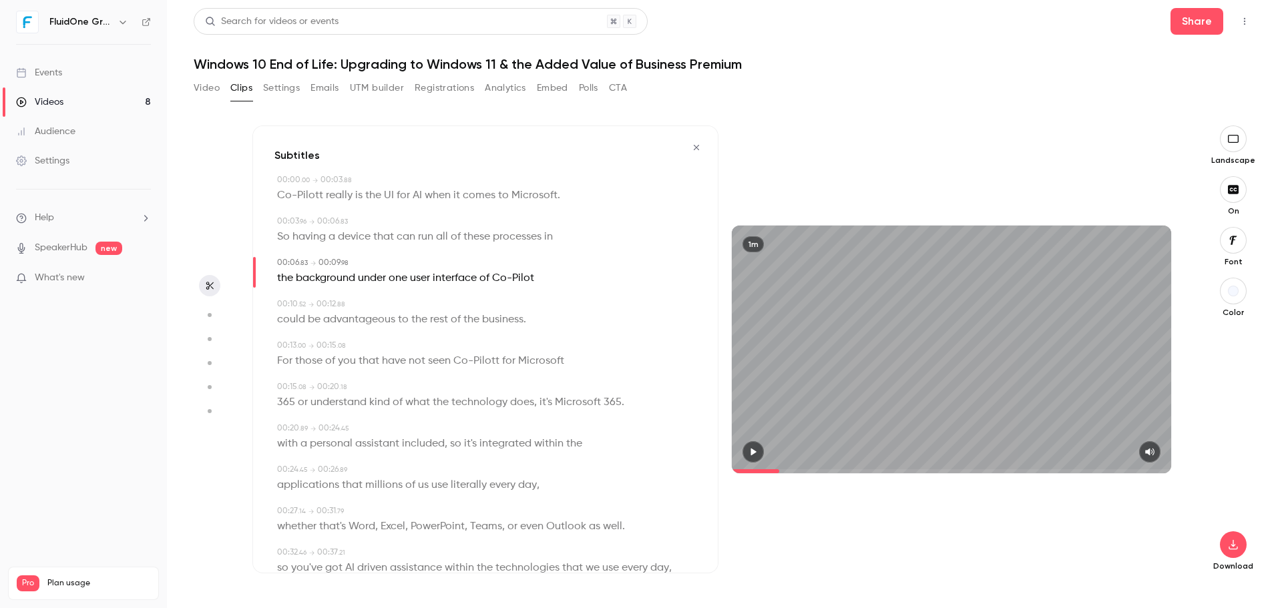
click at [492, 360] on span "Co-Pilott" at bounding box center [476, 361] width 46 height 19
type input "**"
click at [475, 378] on button "Edit" at bounding box center [471, 385] width 46 height 21
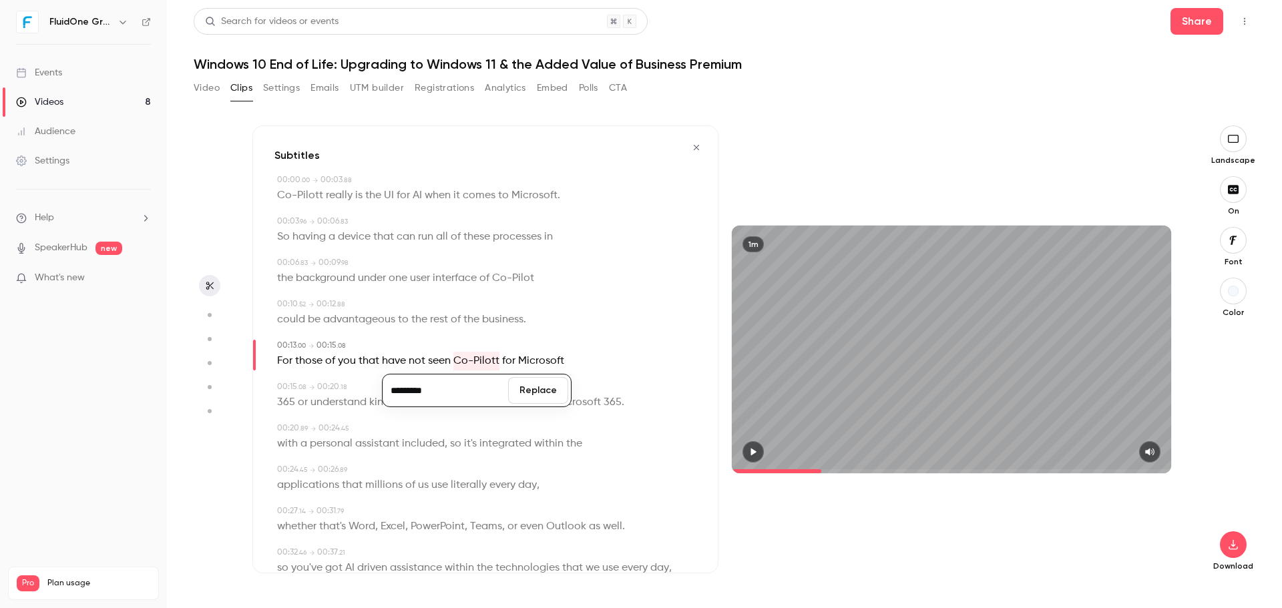
click at [454, 384] on input "*********" at bounding box center [445, 390] width 120 height 27
type input "********"
click at [551, 389] on button "Replace" at bounding box center [538, 390] width 60 height 27
click at [612, 356] on div "Edit For those of you that have not seen Co-Pilot for Microsoft" at bounding box center [486, 361] width 419 height 19
click at [622, 405] on span "." at bounding box center [623, 402] width 3 height 19
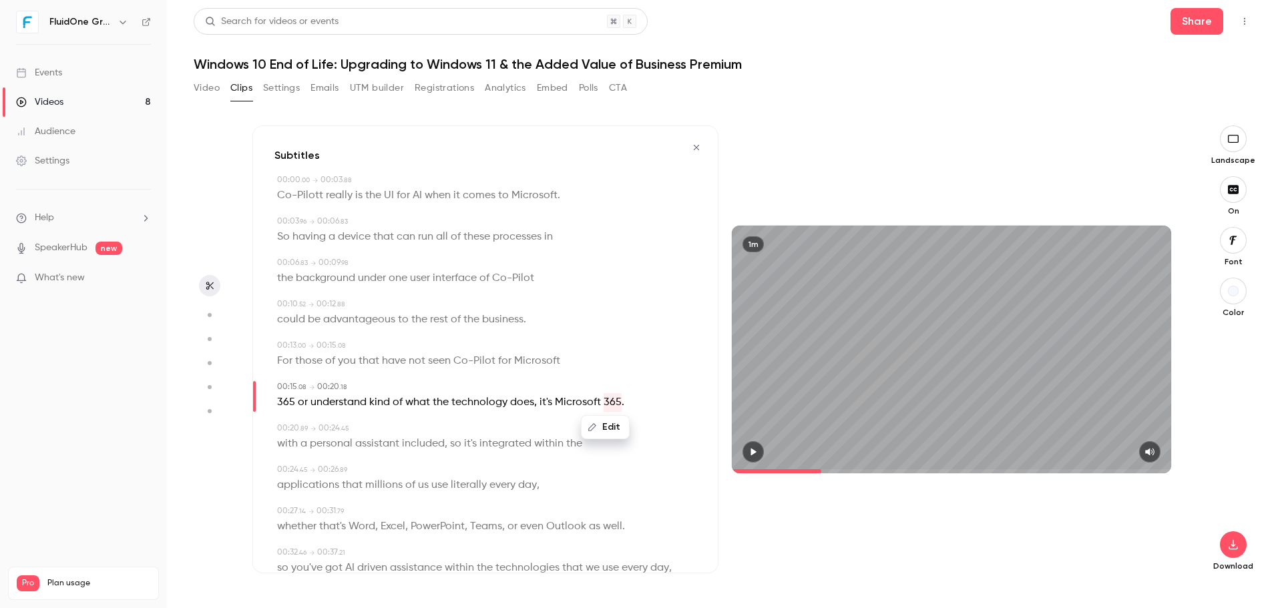
type input "****"
click at [642, 401] on div "Edit 365 or understand kind of what the technology does , it's Microsoft 365 ." at bounding box center [486, 402] width 419 height 19
drag, startPoint x: 642, startPoint y: 401, endPoint x: 607, endPoint y: 399, distance: 34.8
click at [607, 399] on div "365 or understand kind of what the technology does , it's Microsoft 365 ." at bounding box center [486, 402] width 419 height 19
click at [615, 420] on button "Edit" at bounding box center [615, 427] width 46 height 21
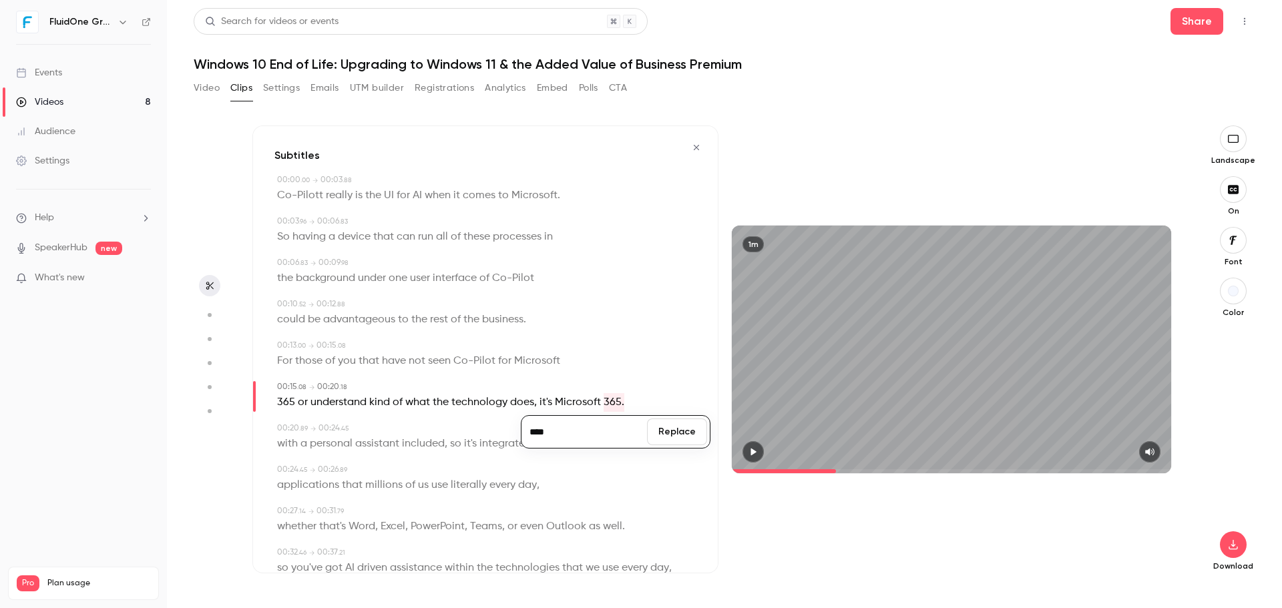
click at [586, 423] on input "****" at bounding box center [584, 432] width 120 height 27
type input "***"
click at [660, 432] on button "Replace" at bounding box center [677, 432] width 60 height 27
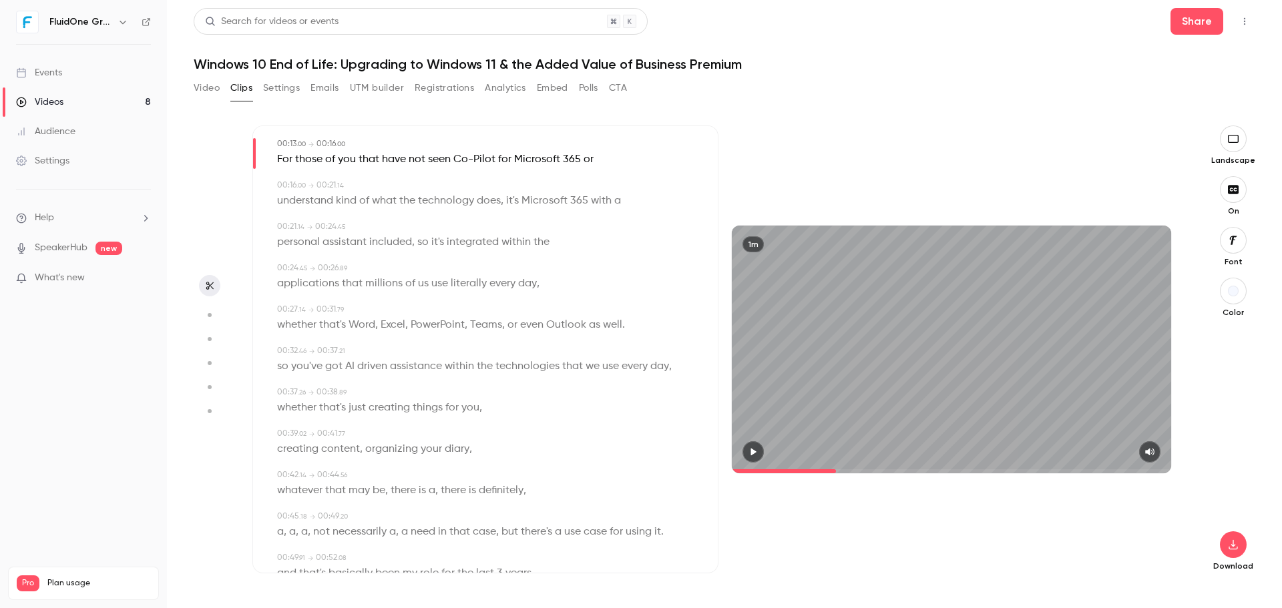
scroll to position [267, 0]
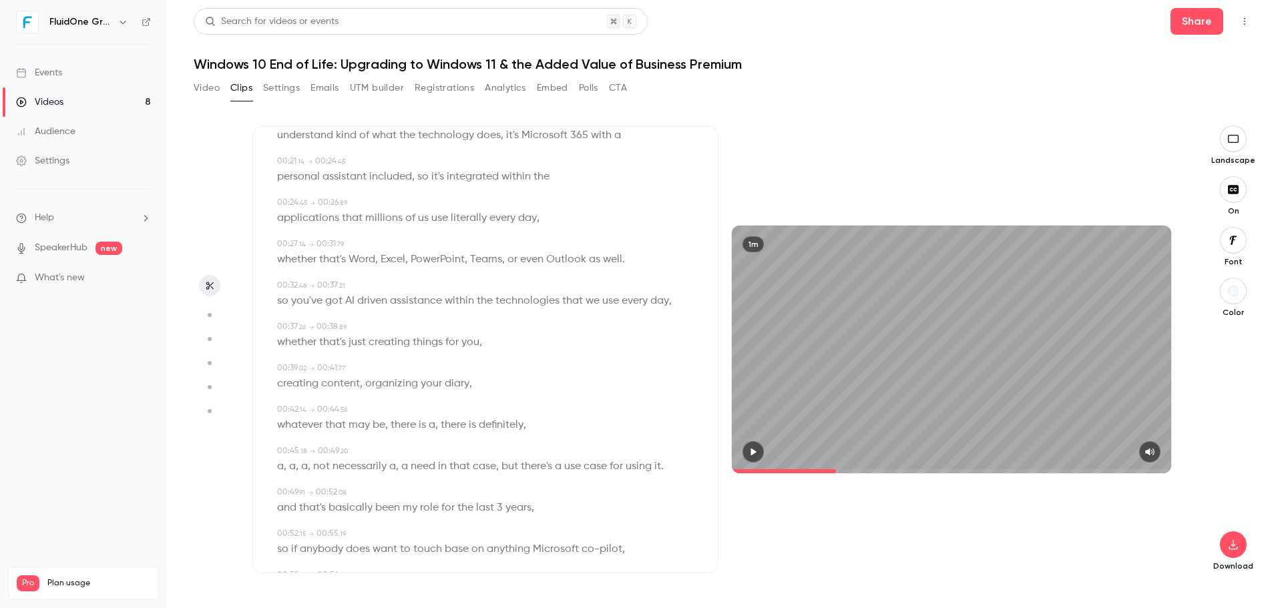
click at [746, 447] on button "button" at bounding box center [752, 451] width 21 height 21
click at [322, 427] on span "whatever" at bounding box center [299, 425] width 45 height 19
click at [794, 408] on div "1m" at bounding box center [951, 349] width 439 height 247
click at [752, 449] on icon "button" at bounding box center [752, 451] width 5 height 7
click at [305, 469] on span "a" at bounding box center [304, 466] width 7 height 19
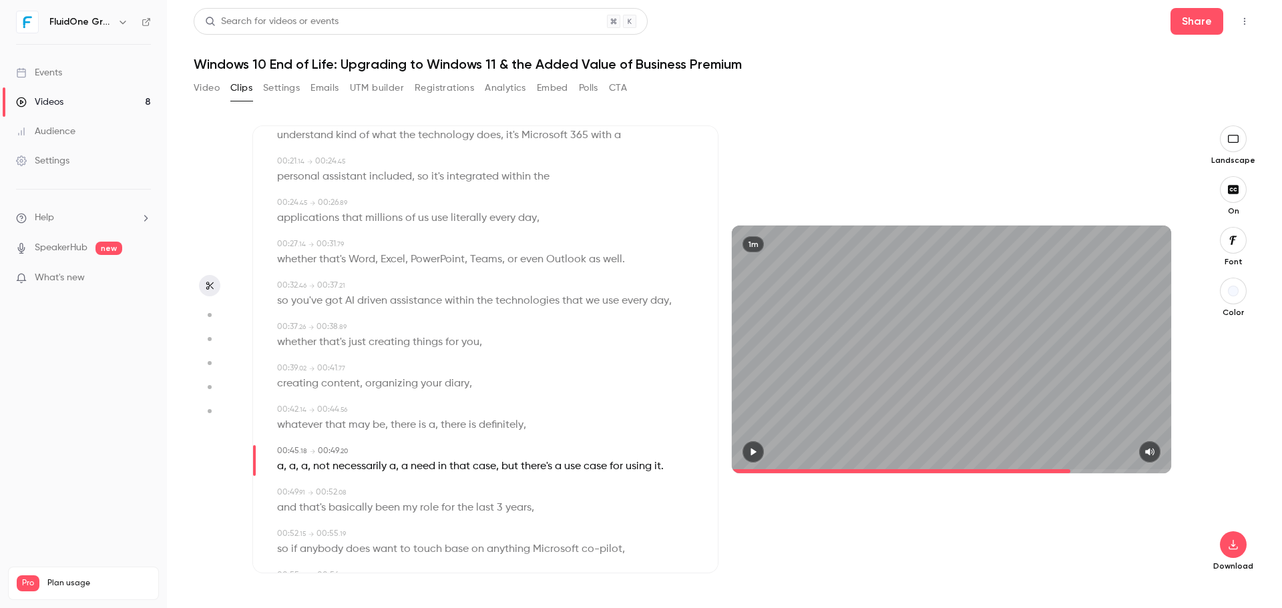
type input "****"
click at [301, 492] on button "Edit" at bounding box center [300, 491] width 46 height 21
click at [286, 463] on span "," at bounding box center [285, 466] width 3 height 19
drag, startPoint x: 267, startPoint y: 465, endPoint x: 308, endPoint y: 467, distance: 40.7
click at [308, 467] on div "Subtitles 00:00 . 00 → 00:03 . 88 Co-Pilott really is the UI for AI when it com…" at bounding box center [485, 350] width 466 height 448
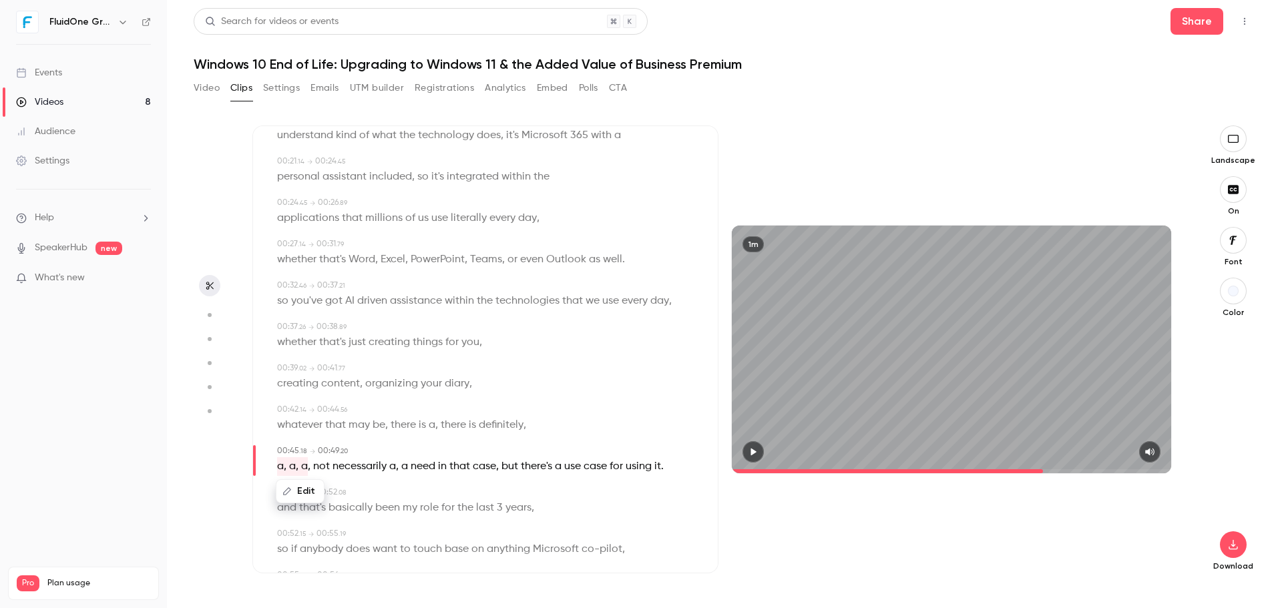
click at [296, 487] on button "Edit" at bounding box center [300, 491] width 46 height 21
drag, startPoint x: 296, startPoint y: 500, endPoint x: 261, endPoint y: 477, distance: 41.8
click at [293, 499] on input "*******" at bounding box center [316, 496] width 120 height 27
type input "*"
click at [425, 503] on button "Replace" at bounding box center [409, 496] width 60 height 27
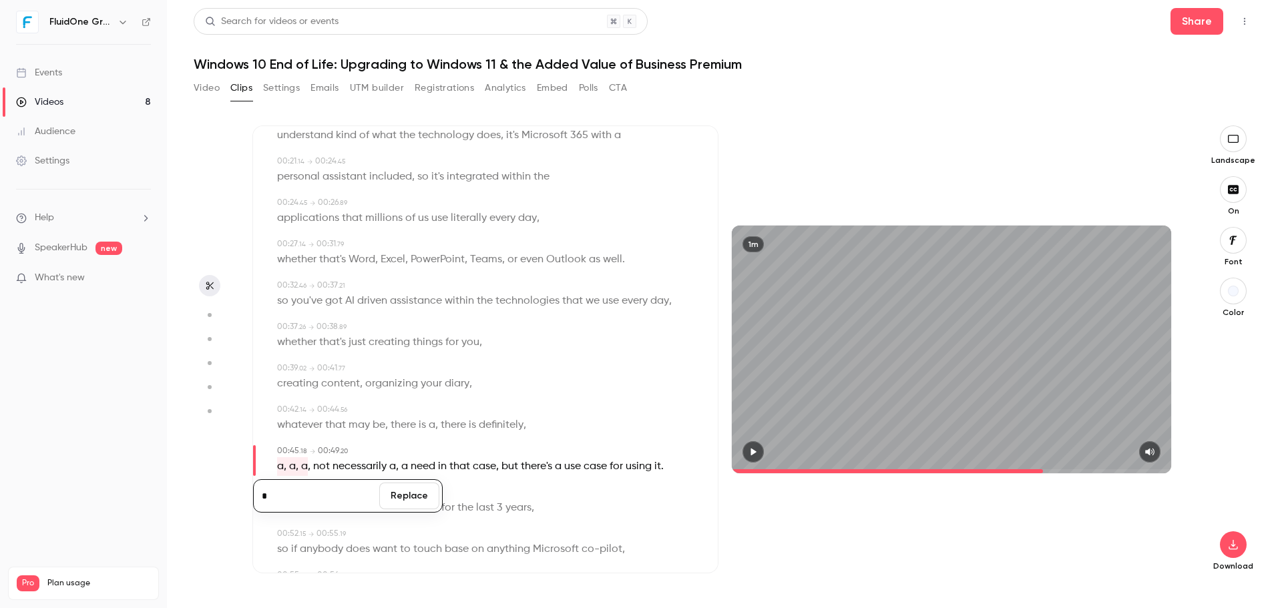
type input "****"
click at [306, 475] on p "a , not necessarily a , a need in that case , but there's a use case for using …" at bounding box center [458, 466] width 363 height 19
drag, startPoint x: 274, startPoint y: 466, endPoint x: 294, endPoint y: 471, distance: 20.6
click at [294, 471] on div "00:45 . 18 → 00:49 . 20 a , not necessarily a , a need in that case , but there…" at bounding box center [485, 460] width 422 height 31
click at [289, 491] on button "Edit" at bounding box center [293, 491] width 46 height 21
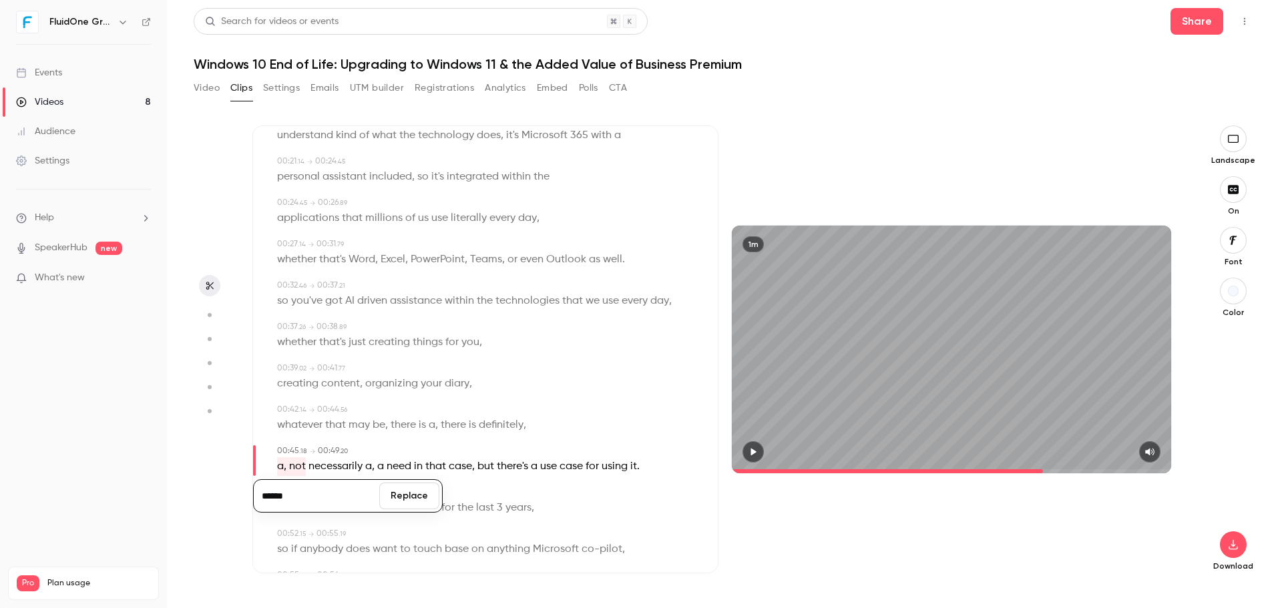
click at [271, 501] on input "******" at bounding box center [316, 496] width 120 height 27
type input "*****"
click at [413, 506] on button "Replace" at bounding box center [409, 496] width 60 height 27
click at [574, 425] on div "whatever that may be , there is a , there is definitely ," at bounding box center [486, 425] width 419 height 19
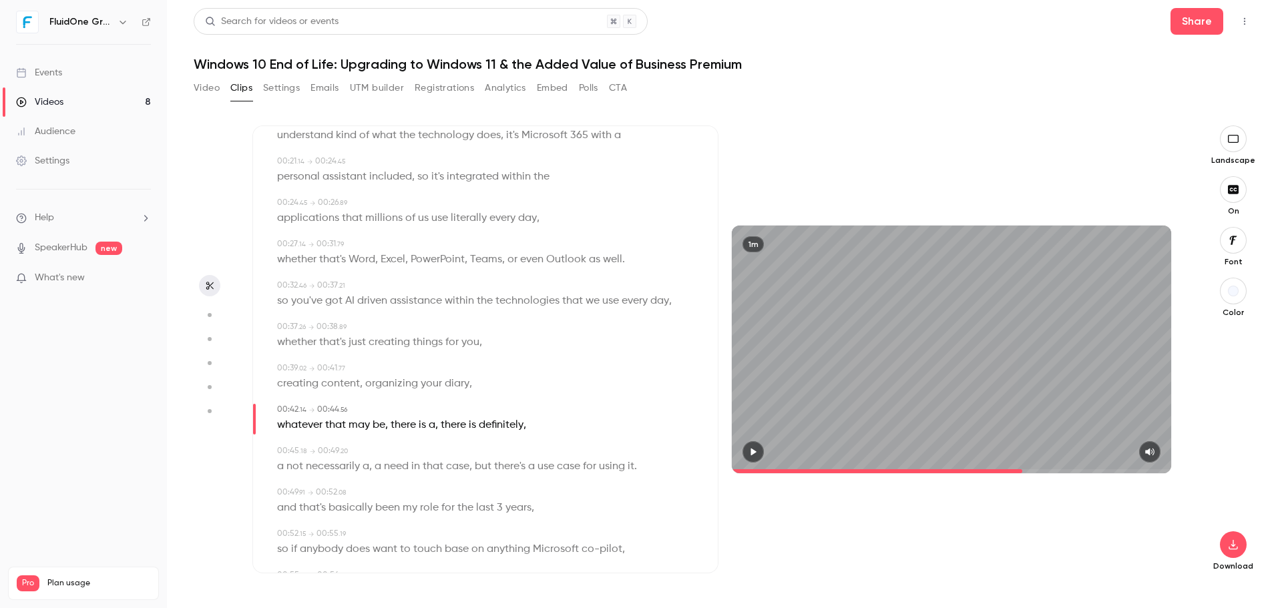
click at [372, 469] on span at bounding box center [373, 466] width 3 height 11
type input "****"
drag, startPoint x: 357, startPoint y: 467, endPoint x: 373, endPoint y: 466, distance: 16.0
click at [373, 466] on p "a not necessarily a , a need in that case , but there's a use case for using it…" at bounding box center [457, 466] width 360 height 19
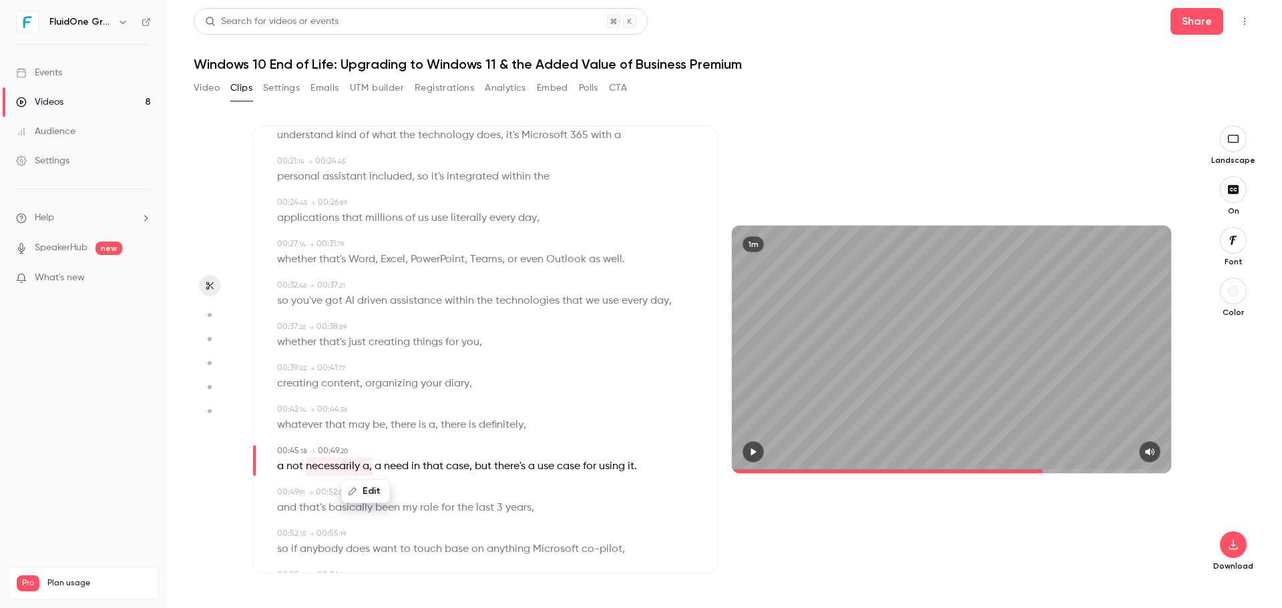
click at [370, 489] on button "Edit" at bounding box center [366, 491] width 46 height 21
click at [352, 501] on input "**********" at bounding box center [340, 496] width 120 height 27
type input "**********"
click at [441, 495] on button "Replace" at bounding box center [433, 496] width 60 height 27
click at [606, 429] on div "whatever that may be , there is a , there is definitely ," at bounding box center [486, 425] width 419 height 19
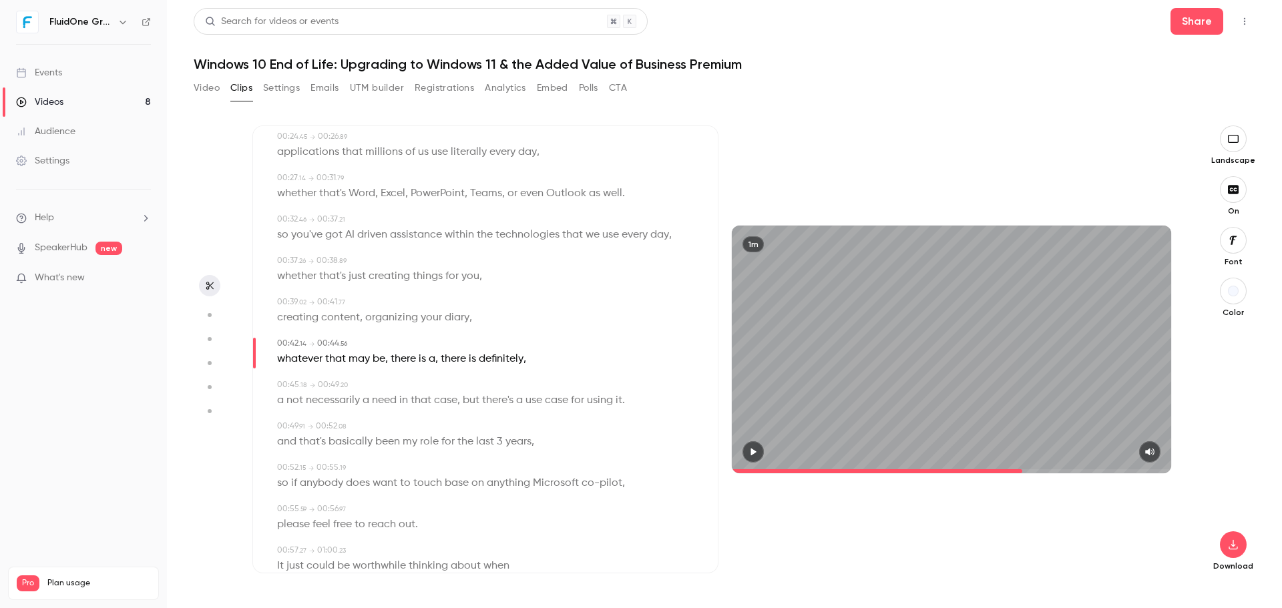
scroll to position [334, 0]
click at [613, 403] on span "using" at bounding box center [600, 400] width 26 height 19
type input "****"
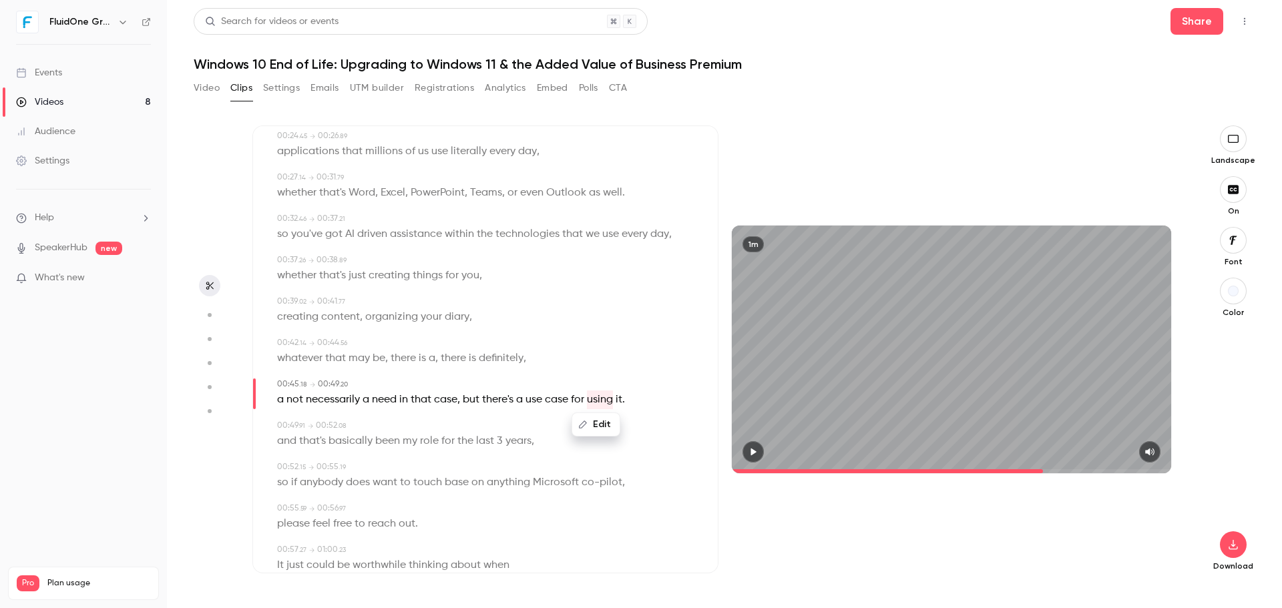
click at [628, 401] on div "Edit a not necessarily a need in that case , but there's a use case for using i…" at bounding box center [486, 400] width 419 height 19
drag, startPoint x: 654, startPoint y: 401, endPoint x: 608, endPoint y: 400, distance: 46.1
click at [608, 400] on div "a not necessarily a need in that case , but there's a use case for using it ." at bounding box center [486, 400] width 419 height 19
click at [630, 417] on button "Edit" at bounding box center [619, 424] width 46 height 21
click at [578, 433] on input "*********" at bounding box center [584, 429] width 120 height 27
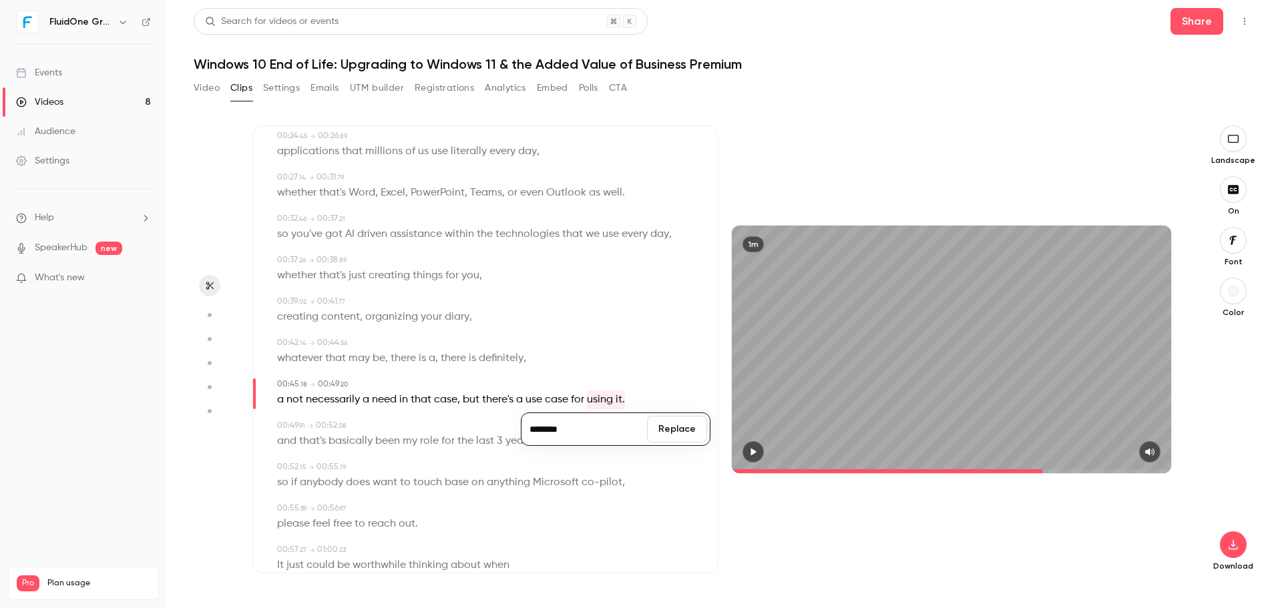
type input "********"
click at [673, 434] on button "Replace" at bounding box center [677, 429] width 60 height 27
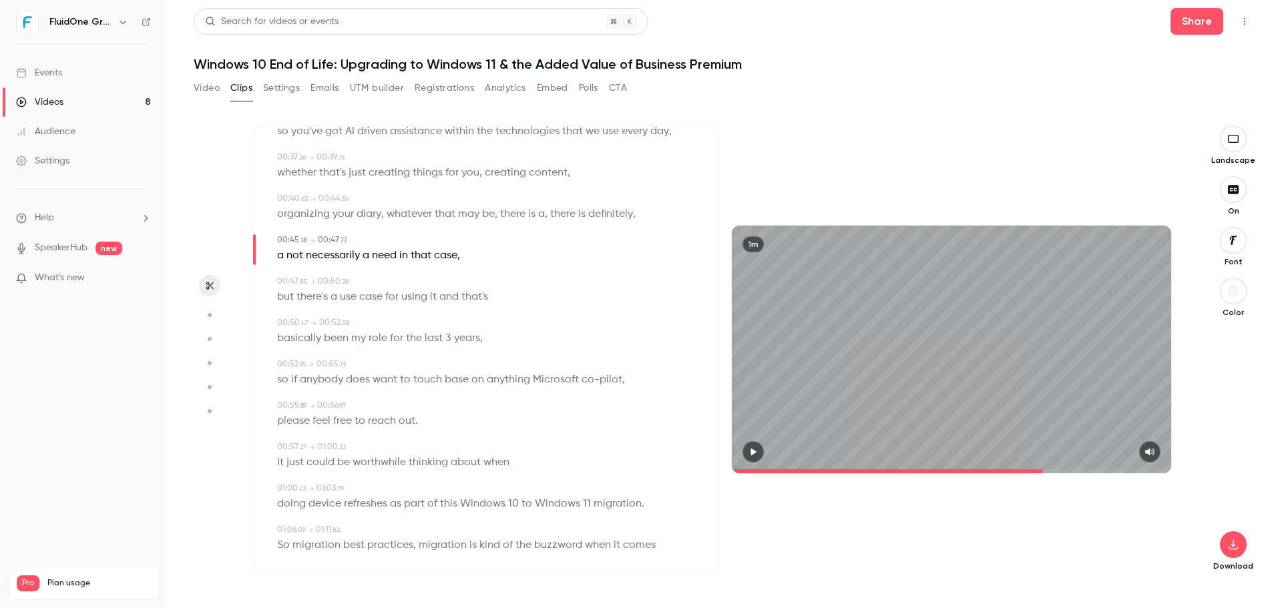
scroll to position [451, 0]
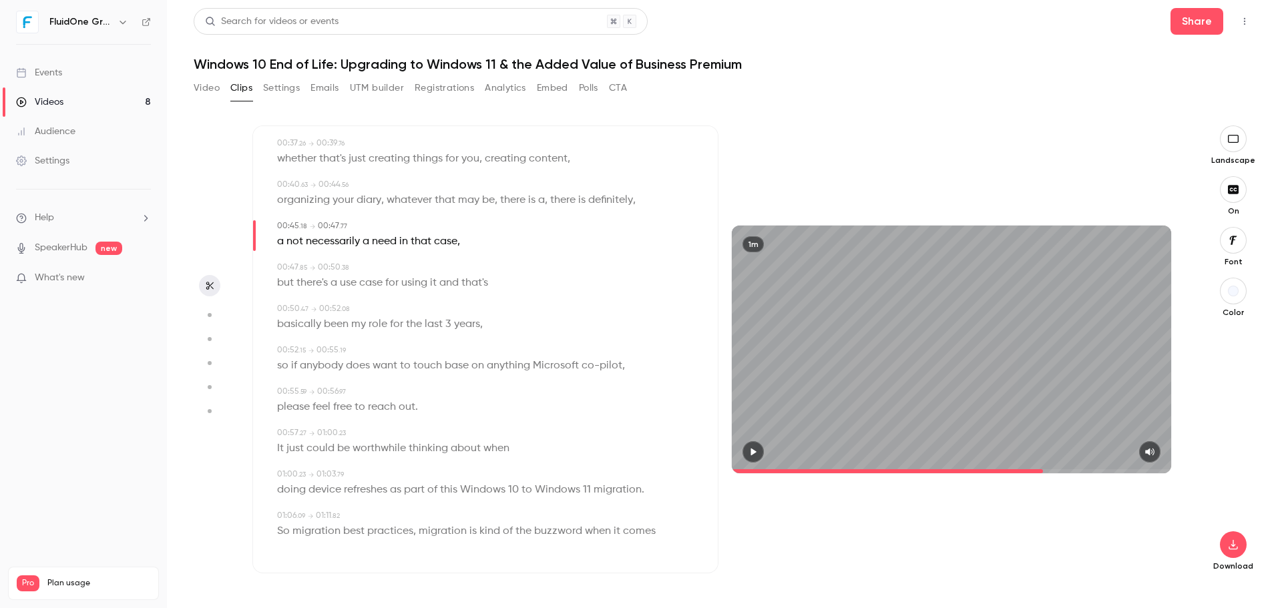
click at [592, 372] on span "co-pilot" at bounding box center [602, 366] width 41 height 19
type input "****"
click at [594, 387] on button "Edit" at bounding box center [595, 390] width 46 height 21
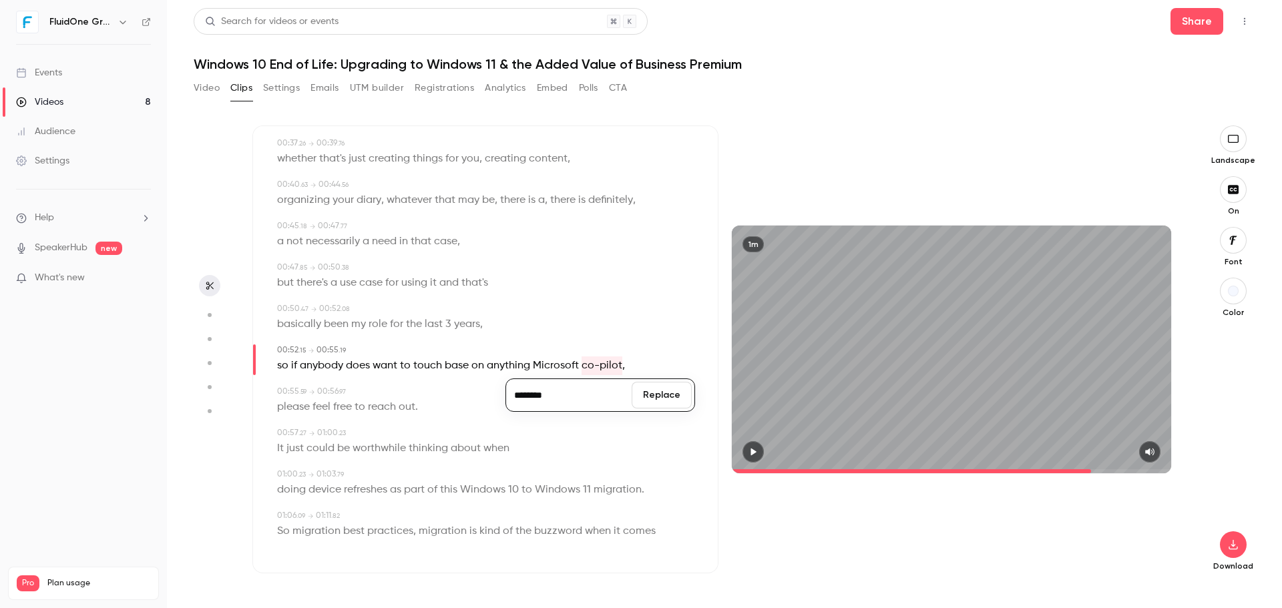
click at [514, 391] on input "********" at bounding box center [569, 395] width 120 height 27
click at [517, 393] on input "********" at bounding box center [569, 395] width 120 height 27
type input "********"
click at [673, 403] on button "Replace" at bounding box center [662, 395] width 60 height 27
click at [656, 288] on div "but there's a use case for using it and that's" at bounding box center [486, 283] width 419 height 19
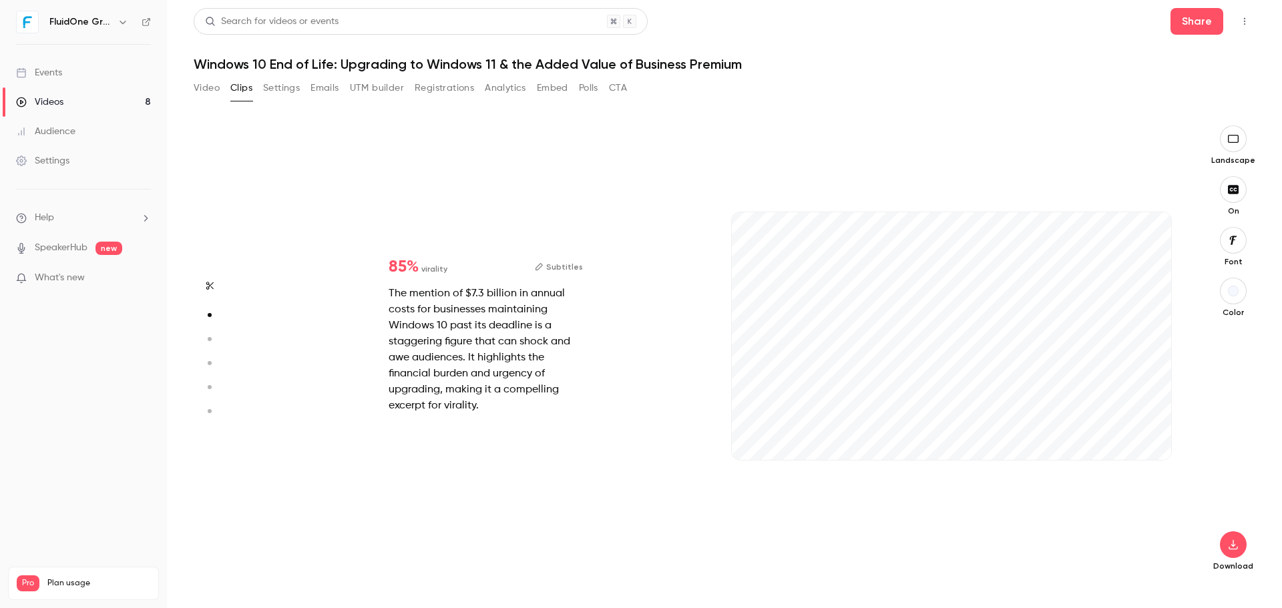
scroll to position [0, 0]
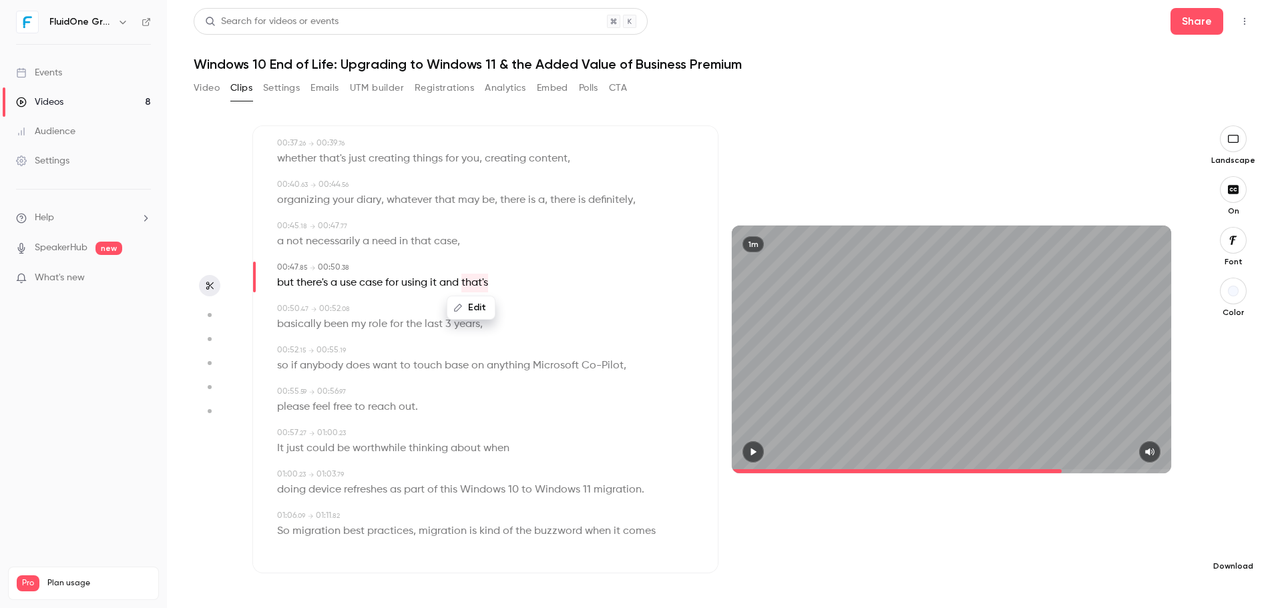
click at [1238, 539] on button "button" at bounding box center [1233, 544] width 27 height 27
click at [1118, 566] on span "Standard" at bounding box center [1133, 568] width 153 height 14
type input "****"
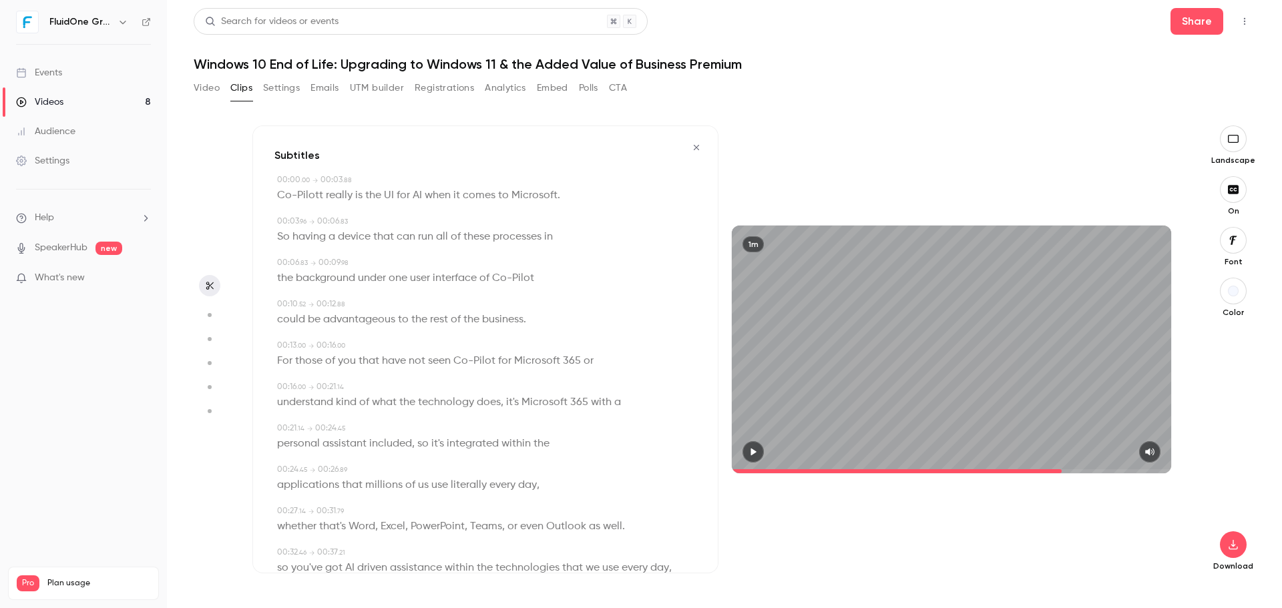
click at [778, 141] on div "1m" at bounding box center [951, 350] width 466 height 448
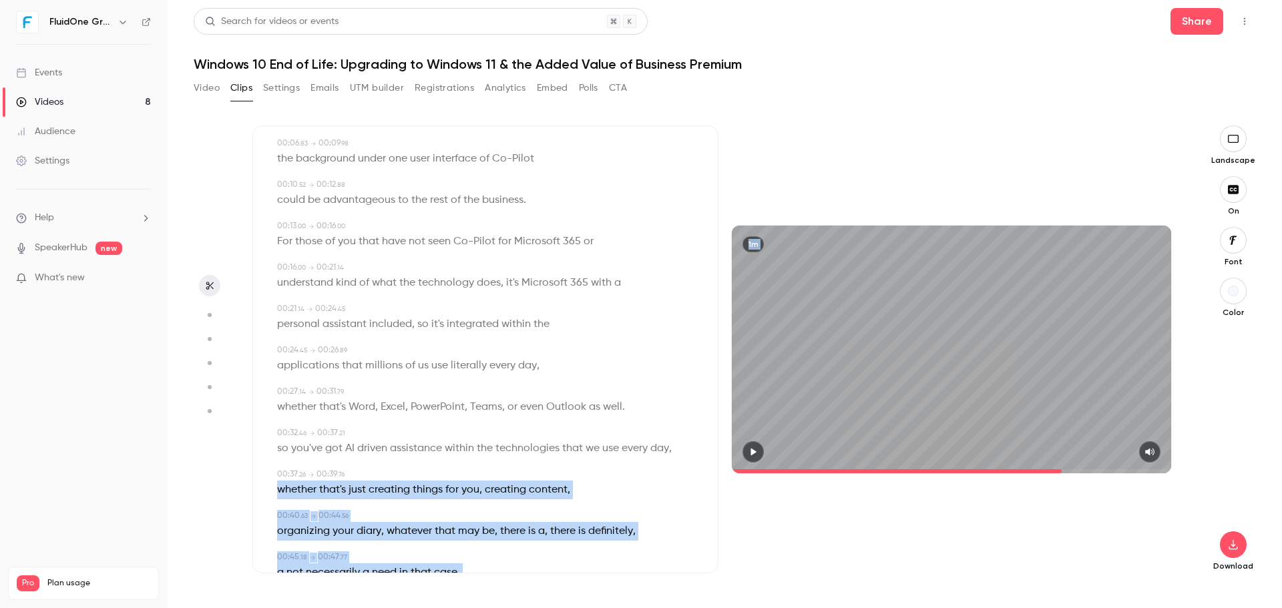
scroll to position [160, 0]
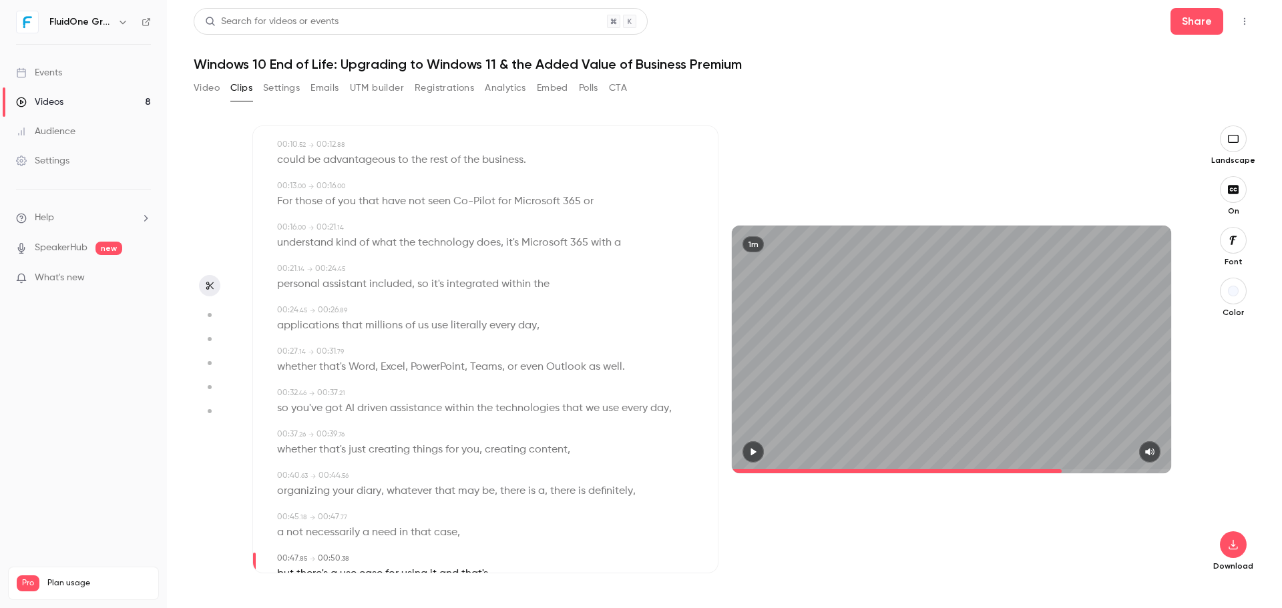
drag, startPoint x: 664, startPoint y: 579, endPoint x: 752, endPoint y: 187, distance: 401.7
click at [752, 187] on div "1m" at bounding box center [951, 350] width 466 height 448
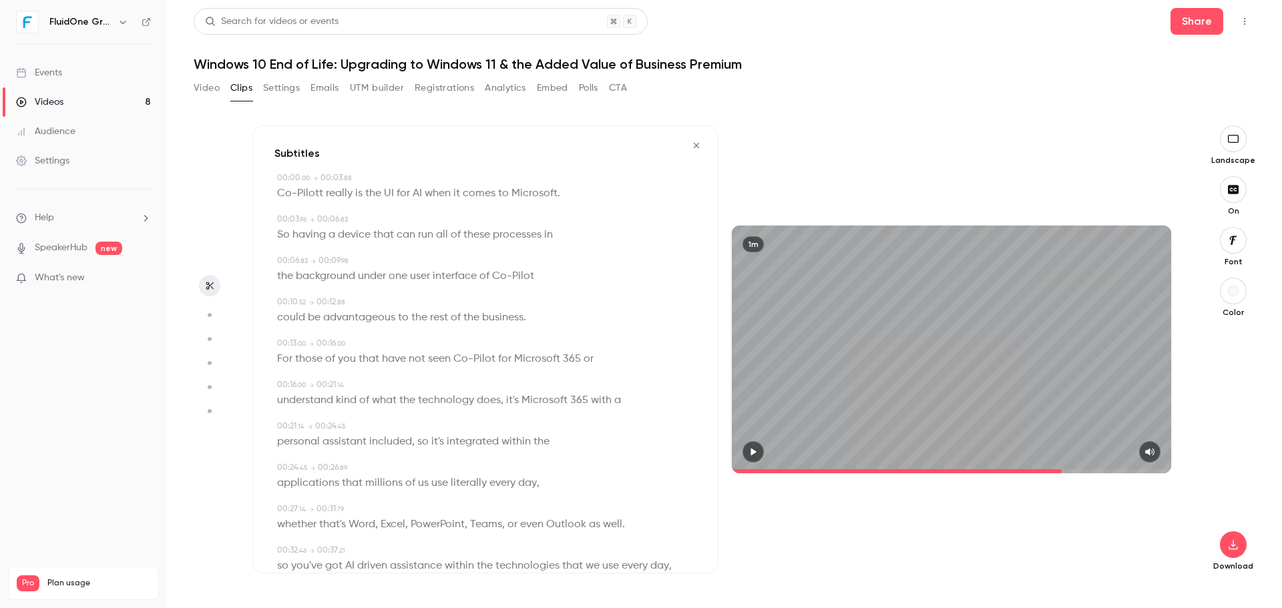
scroll to position [0, 0]
drag, startPoint x: 236, startPoint y: 149, endPoint x: 208, endPoint y: 102, distance: 54.8
click at [214, 107] on div "Subtitles 00:00 . 00 → 00:03 . 88 Co-Pilott really is the UI for AI when it com…" at bounding box center [725, 356] width 1062 height 504
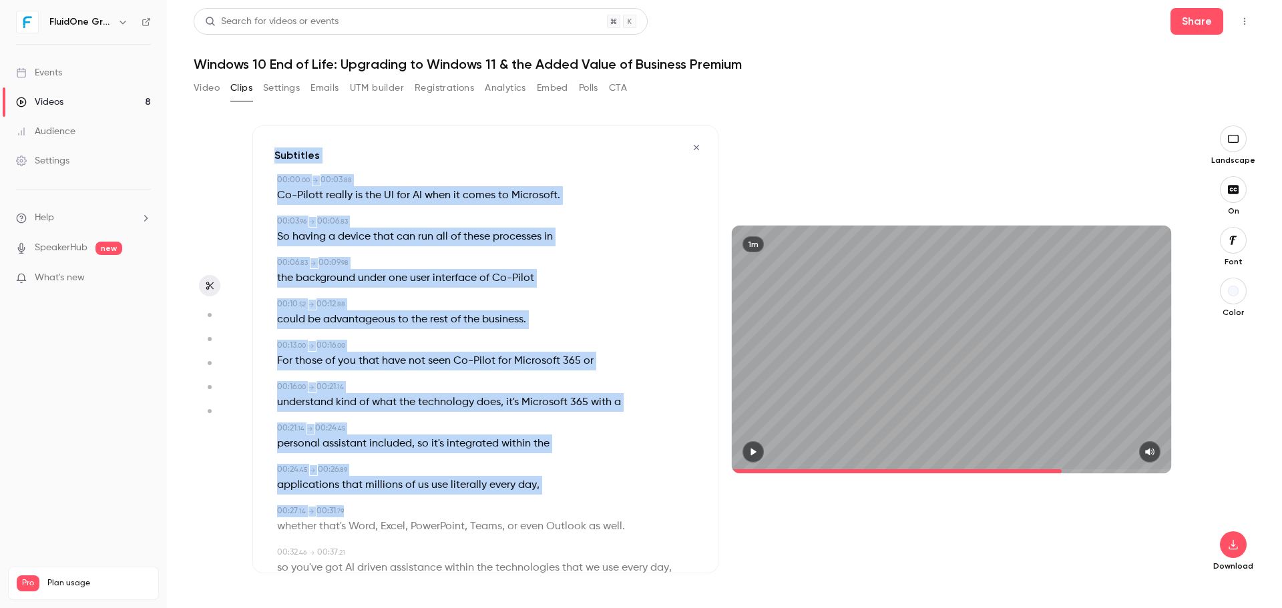
drag, startPoint x: 236, startPoint y: 191, endPoint x: 540, endPoint y: 491, distance: 426.8
click at [541, 494] on section "Subtitles 00:00 . 00 → 00:03 . 88 Co-Pilott really is the UI for AI when it com…" at bounding box center [725, 367] width 1062 height 483
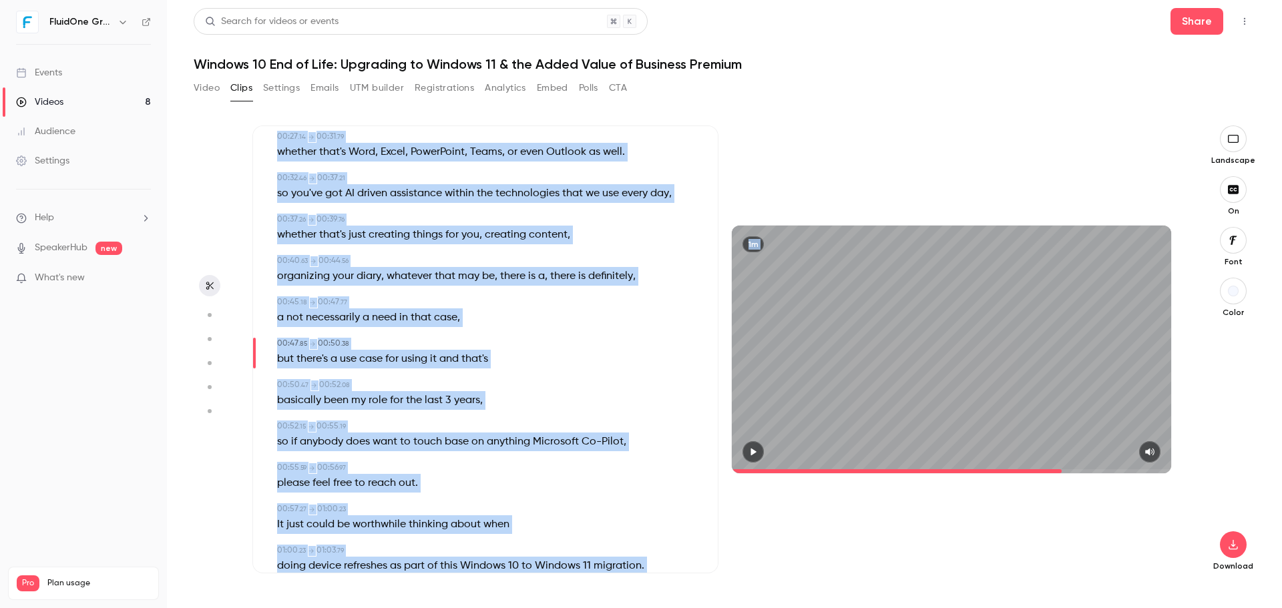
scroll to position [451, 0]
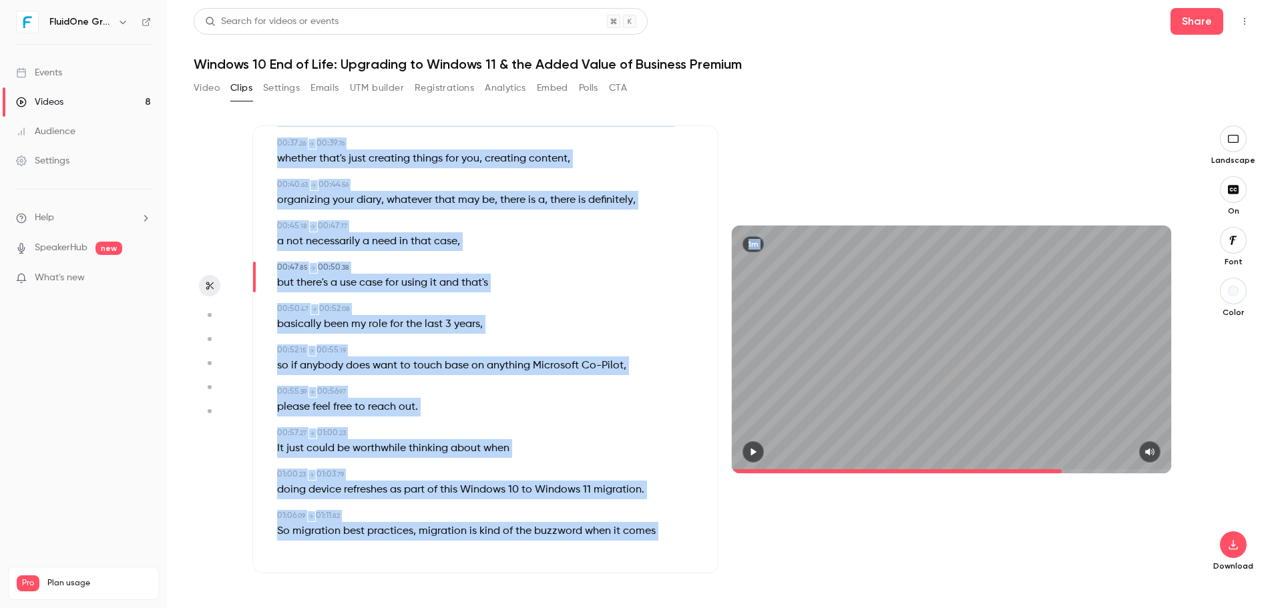
drag, startPoint x: 233, startPoint y: 138, endPoint x: 680, endPoint y: 508, distance: 580.3
click at [636, 573] on section "Subtitles 00:00 . 00 → 00:03 . 88 Co-Pilott really is the UI for AI when it com…" at bounding box center [725, 367] width 1062 height 483
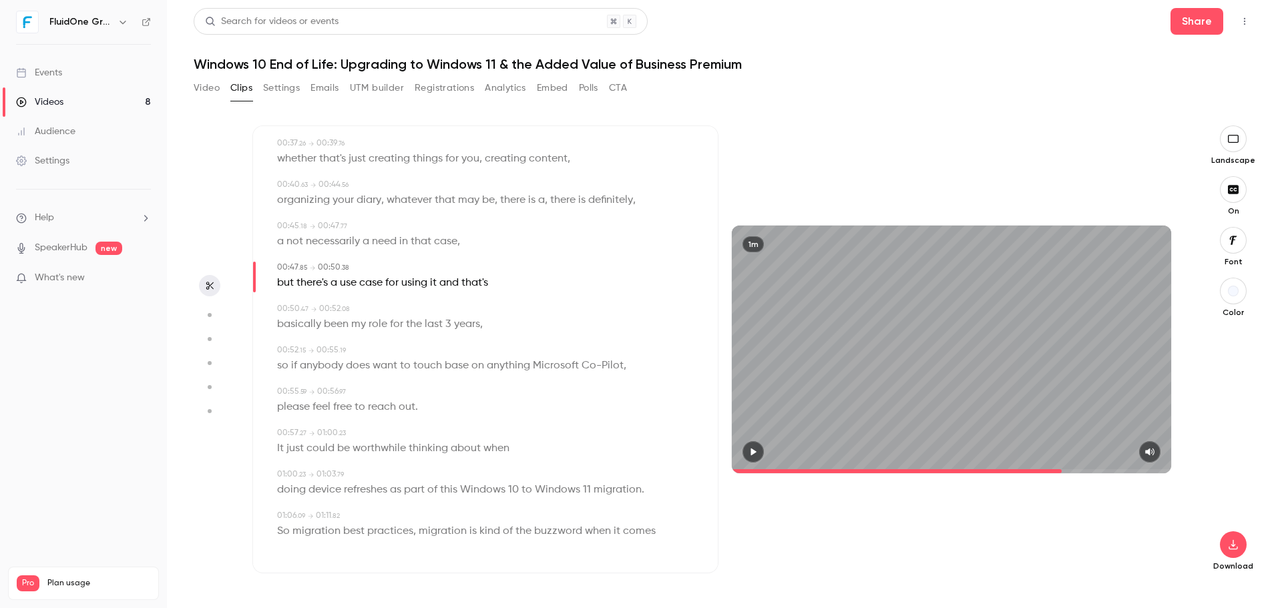
click at [870, 138] on div "1m" at bounding box center [951, 350] width 466 height 448
